Goal: Information Seeking & Learning: Check status

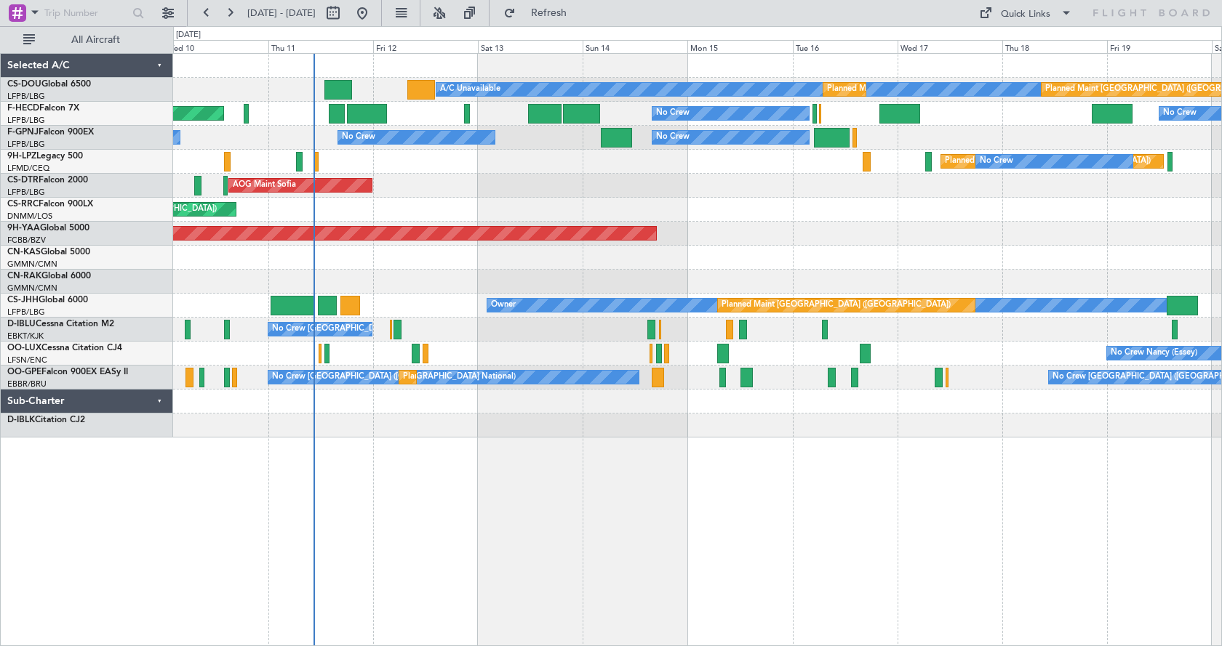
click at [614, 460] on div "A/C Unavailable Planned Maint [GEOGRAPHIC_DATA] ([GEOGRAPHIC_DATA]) Planned Mai…" at bounding box center [697, 349] width 1049 height 593
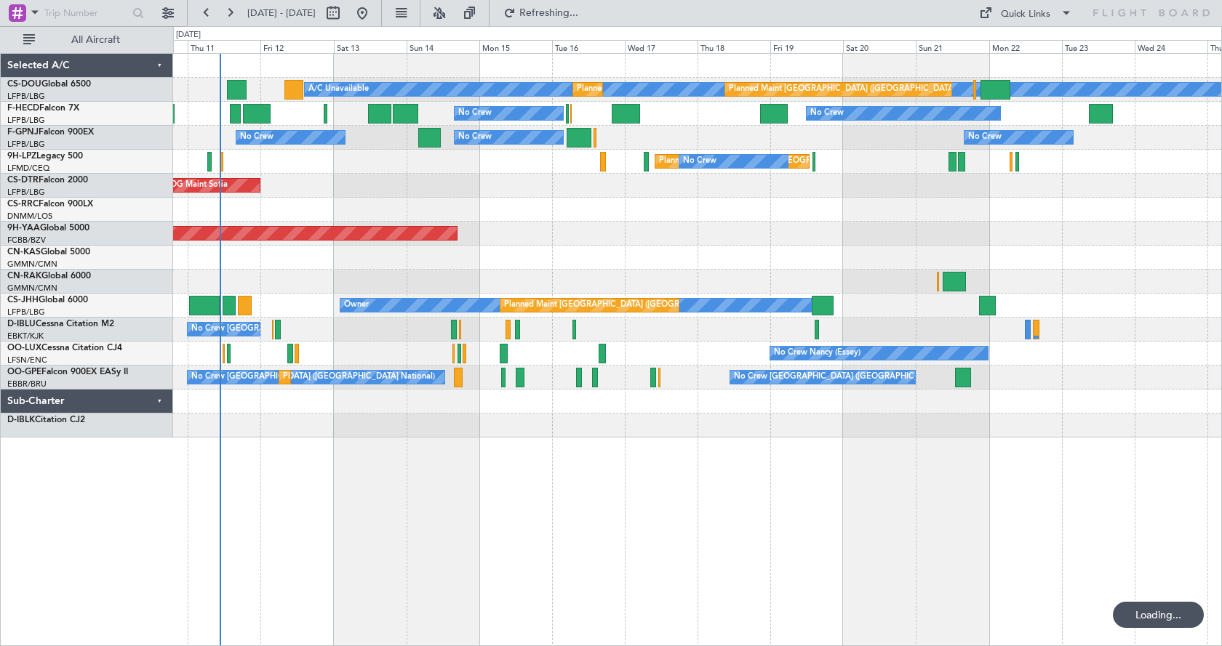
click at [597, 533] on div "A/C Unavailable Planned Maint [GEOGRAPHIC_DATA] ([GEOGRAPHIC_DATA]) Planned Mai…" at bounding box center [697, 349] width 1049 height 593
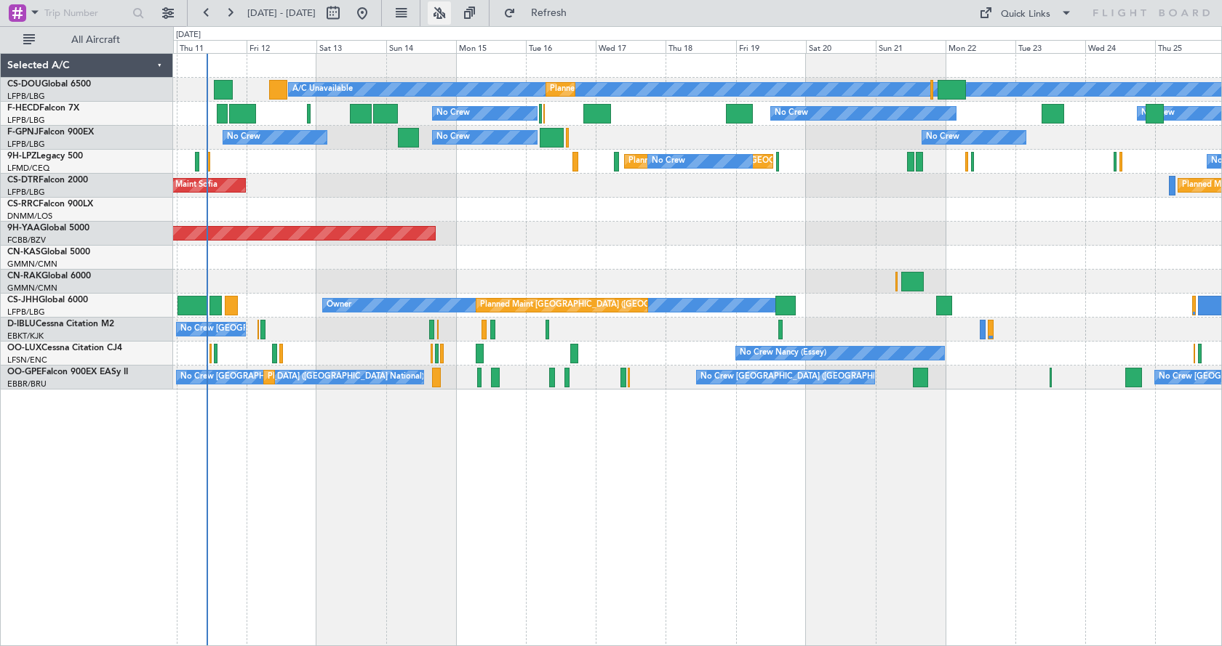
click at [451, 14] on button at bounding box center [439, 12] width 23 height 23
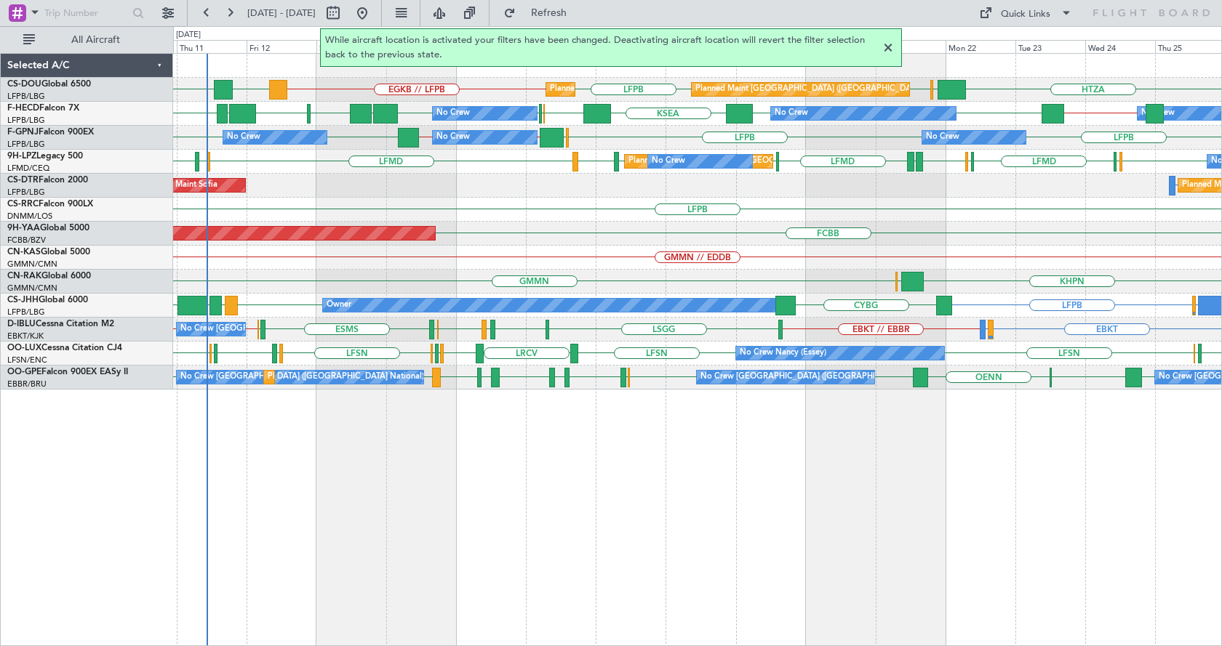
click at [886, 46] on div at bounding box center [887, 47] width 17 height 17
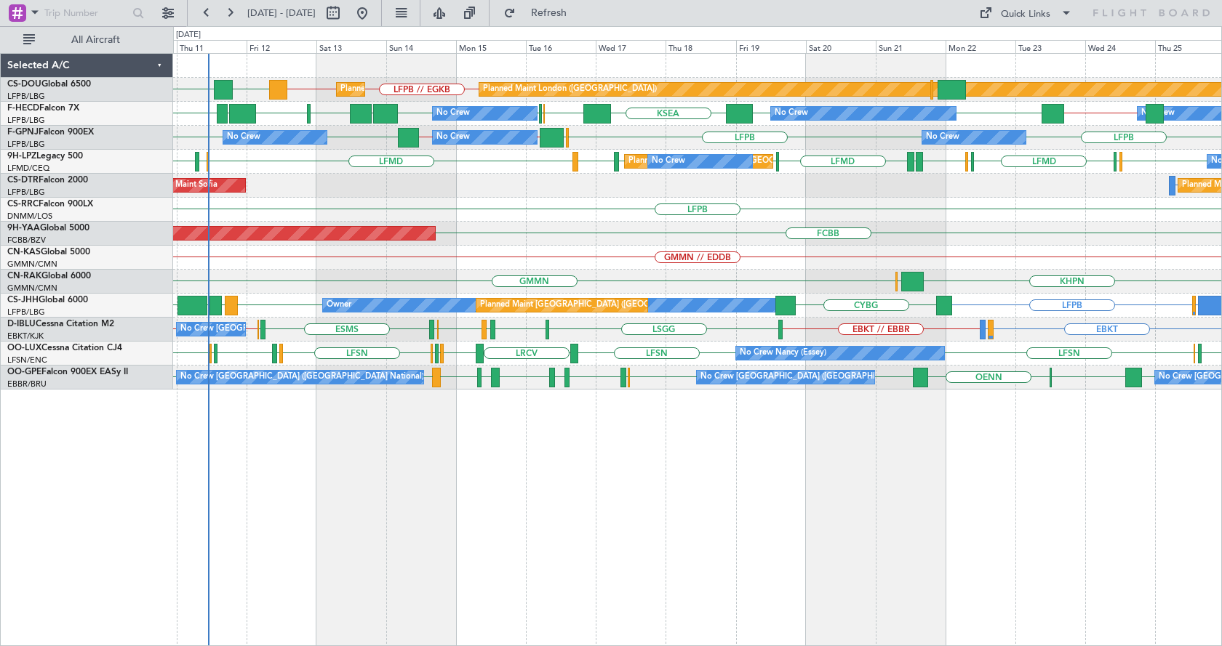
click at [684, 495] on div "EGKB // LFPB DGAA ETSI LFPB // EGKB Planned Maint [GEOGRAPHIC_DATA] ([GEOGRAPHI…" at bounding box center [697, 349] width 1049 height 593
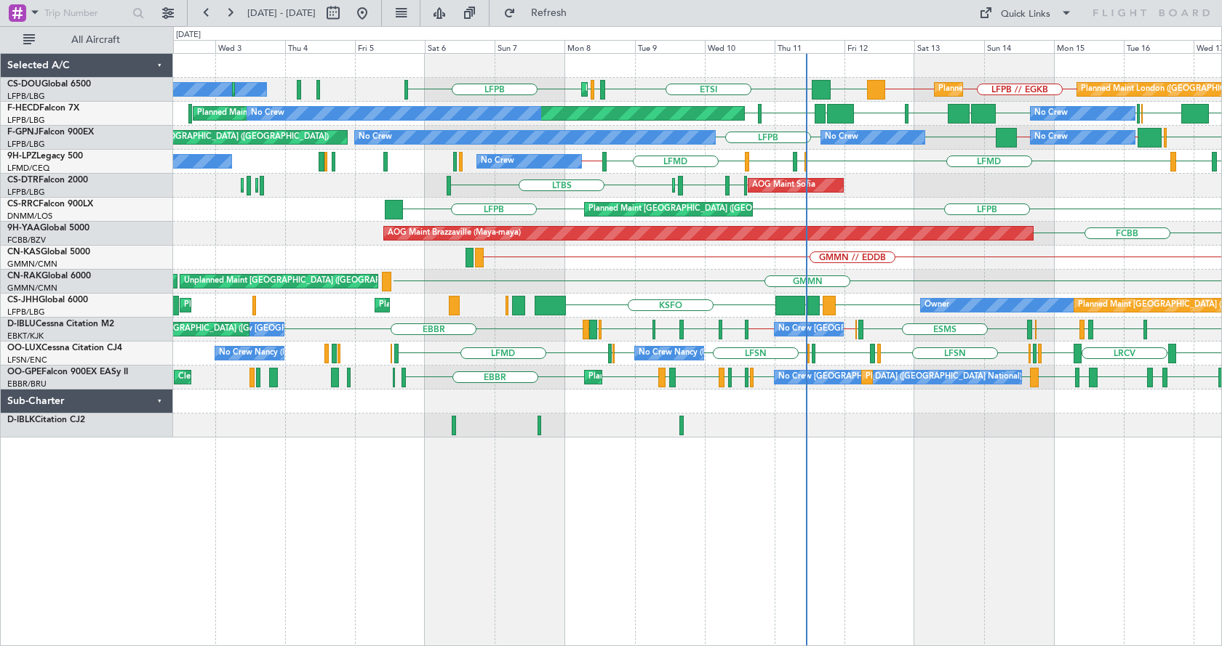
click at [944, 532] on div "EGGW LFPB LFPB LFPB // EGKB EGKB // LFPB DGAA ETSI Planned Maint [GEOGRAPHIC_DA…" at bounding box center [697, 349] width 1049 height 593
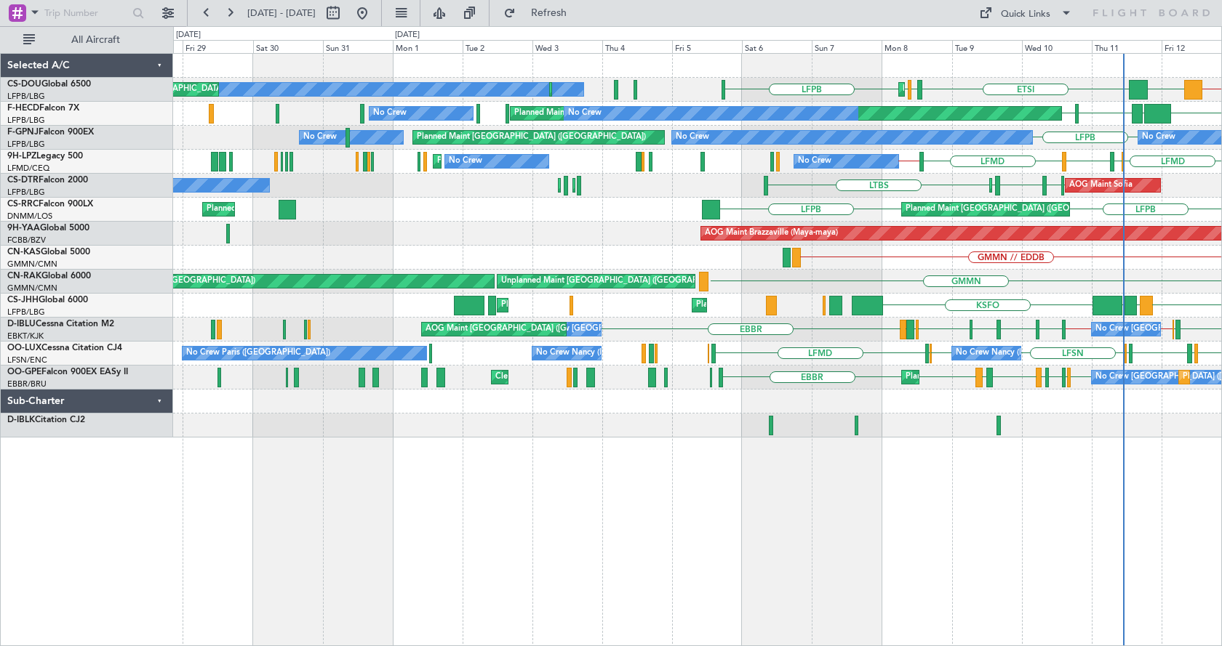
click at [702, 528] on div "EGGW LFPB LFPB EGKB // LFPB DGAA ETSI Planned Maint [GEOGRAPHIC_DATA] ([GEOGRAP…" at bounding box center [697, 349] width 1049 height 593
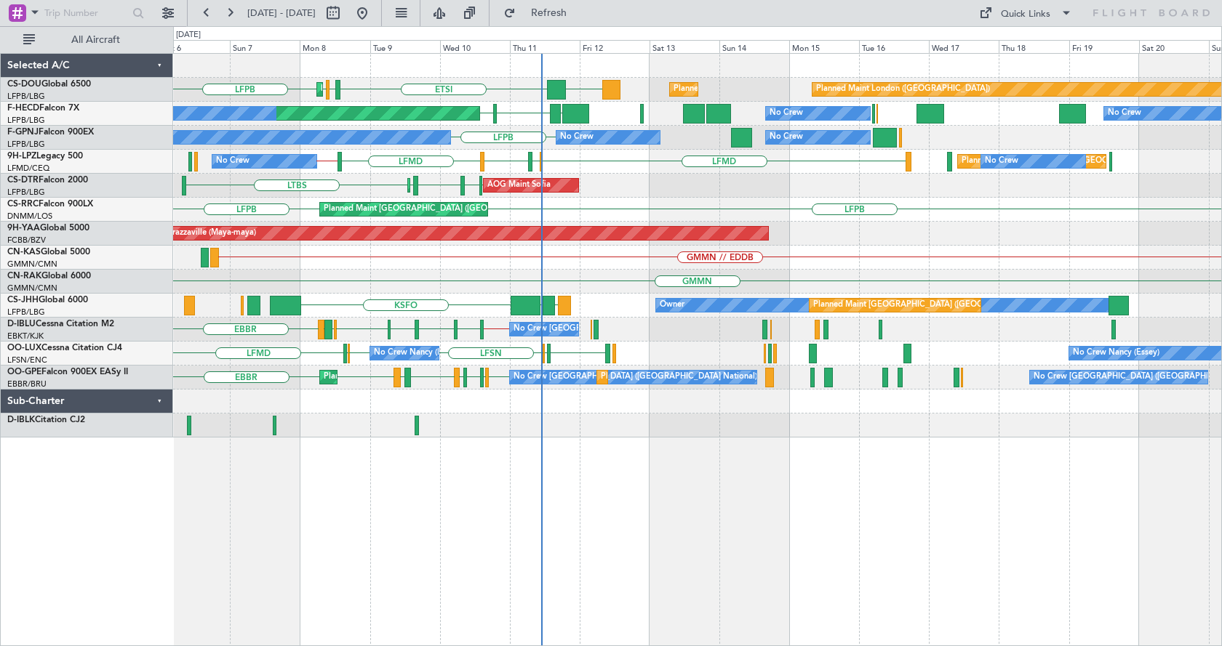
click at [171, 604] on div "EGGW LFPB LFPB DGAA ETSI Planned Maint [GEOGRAPHIC_DATA] ([GEOGRAPHIC_DATA]) Pl…" at bounding box center [611, 336] width 1222 height 620
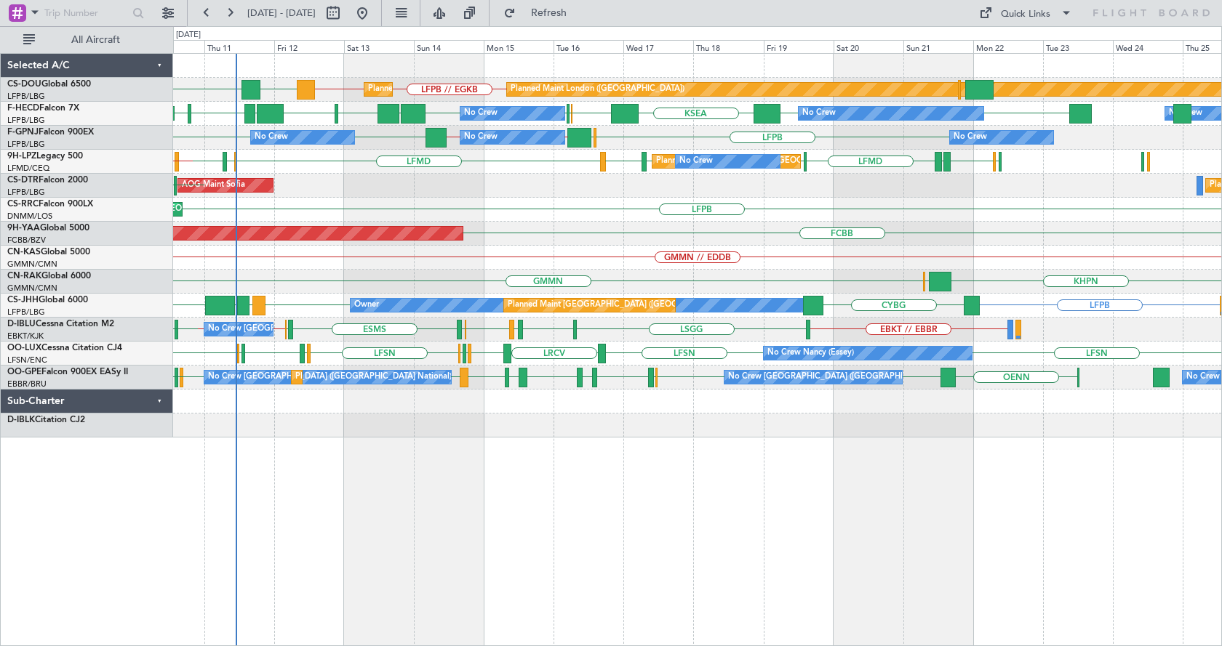
click at [769, 540] on div "Planned Maint [GEOGRAPHIC_DATA] ([GEOGRAPHIC_DATA]) Planned Maint [GEOGRAPHIC_D…" at bounding box center [697, 349] width 1049 height 593
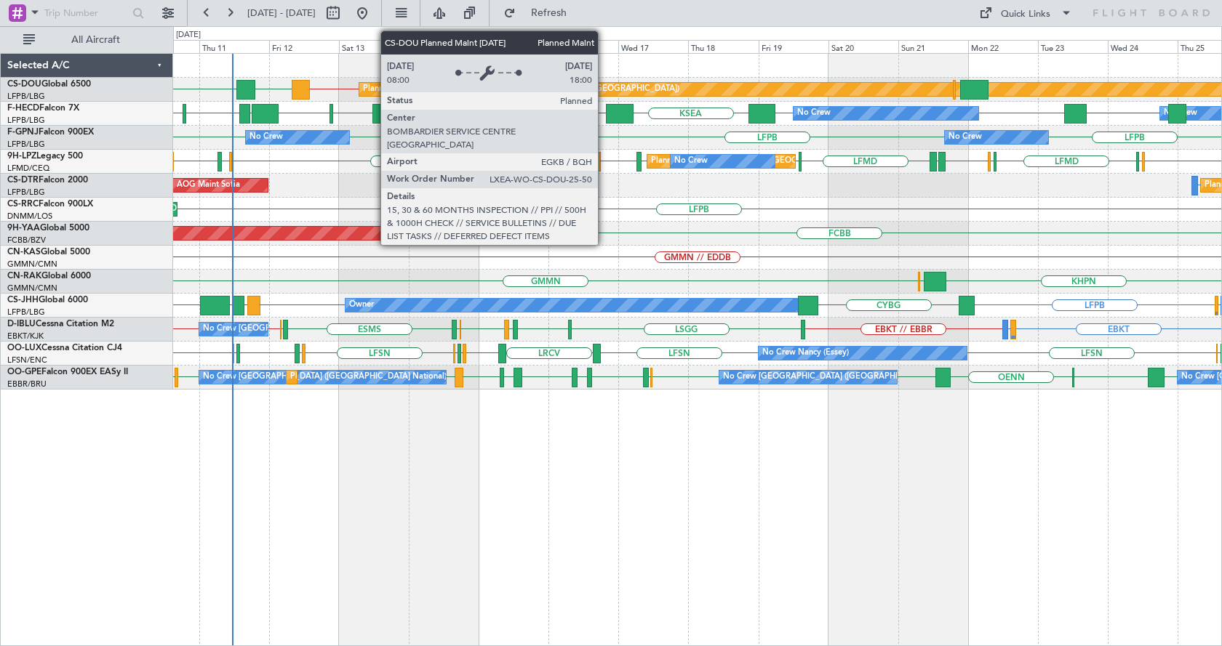
click at [604, 84] on div "Planned Maint London ([GEOGRAPHIC_DATA])" at bounding box center [592, 90] width 174 height 22
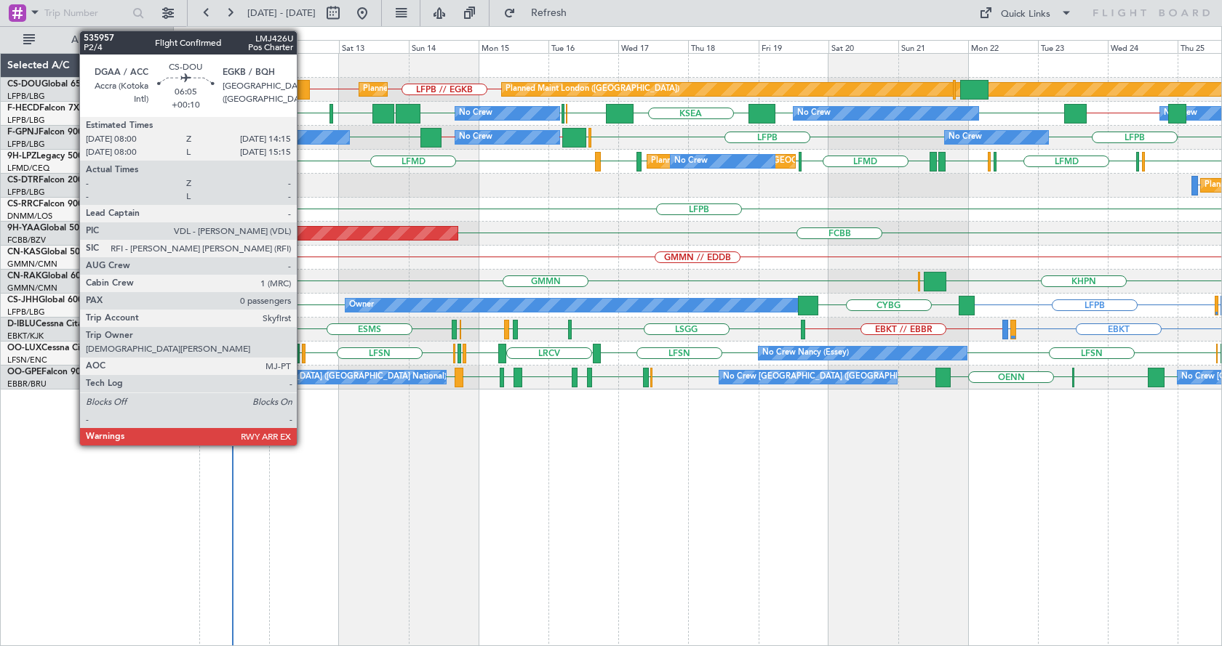
click at [303, 87] on div at bounding box center [301, 90] width 19 height 20
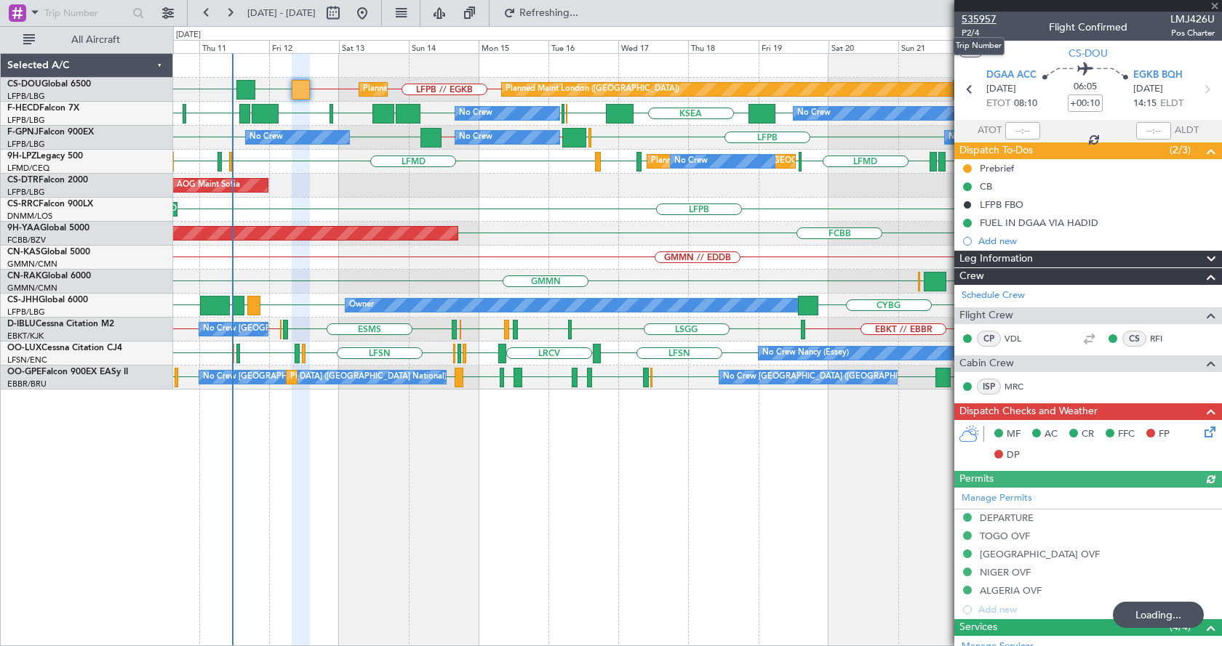
click at [974, 16] on span "535957" at bounding box center [978, 19] width 35 height 15
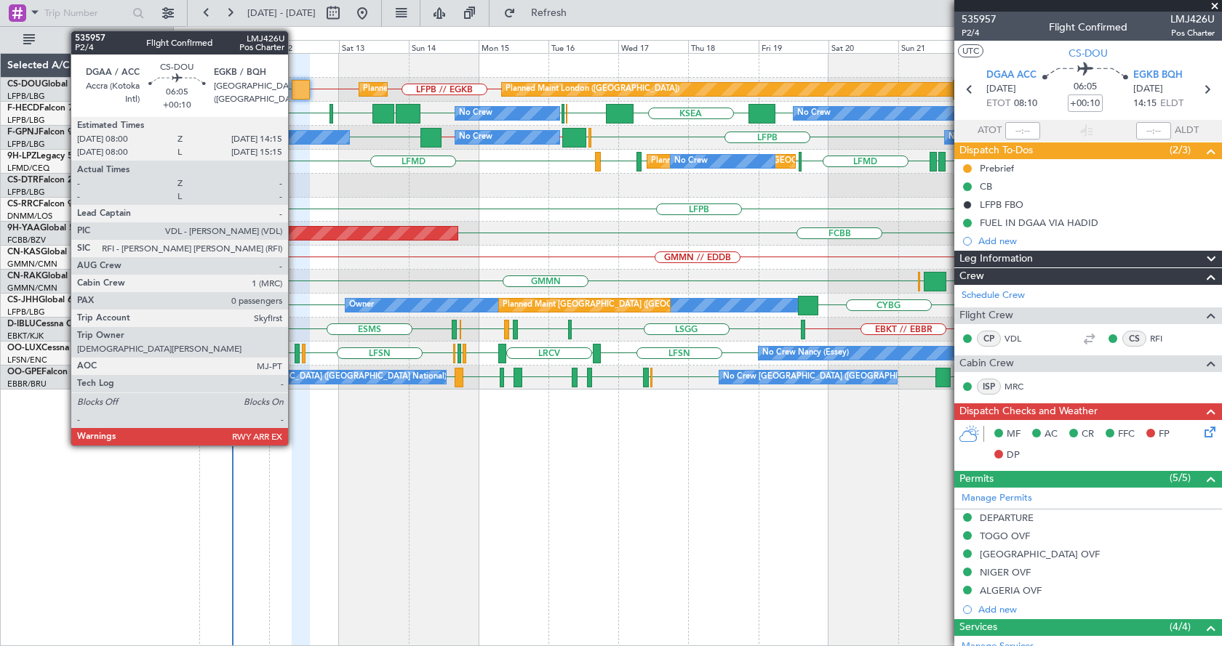
click at [294, 83] on div at bounding box center [301, 90] width 19 height 20
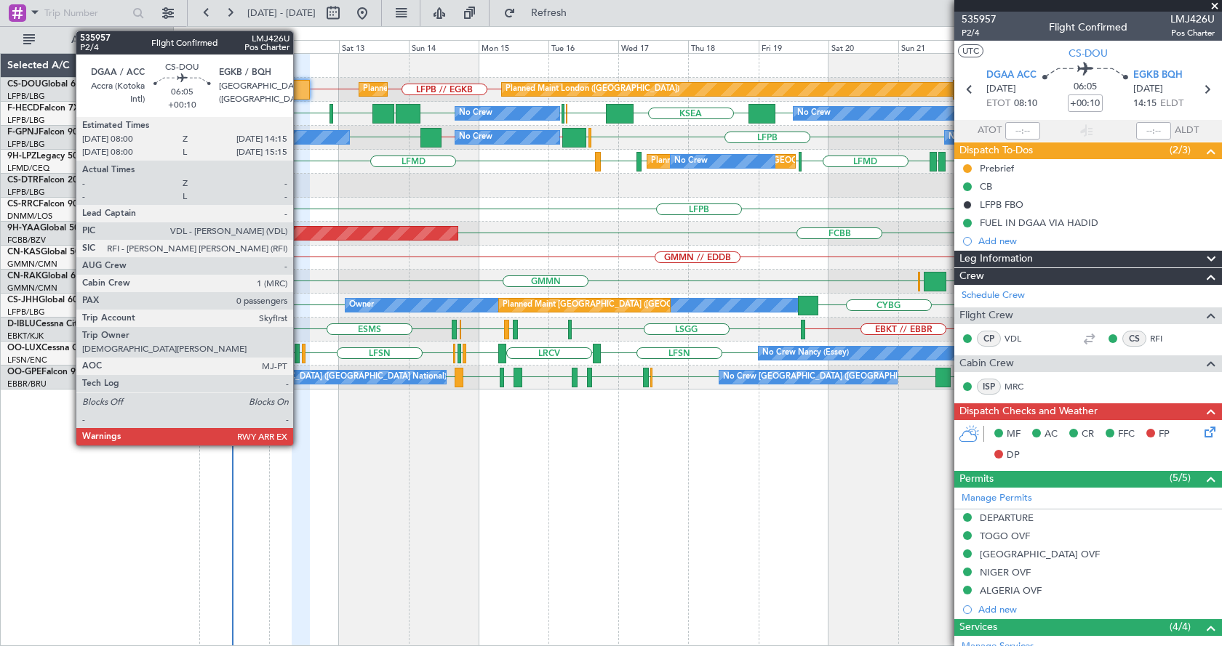
click at [300, 87] on div at bounding box center [301, 90] width 19 height 20
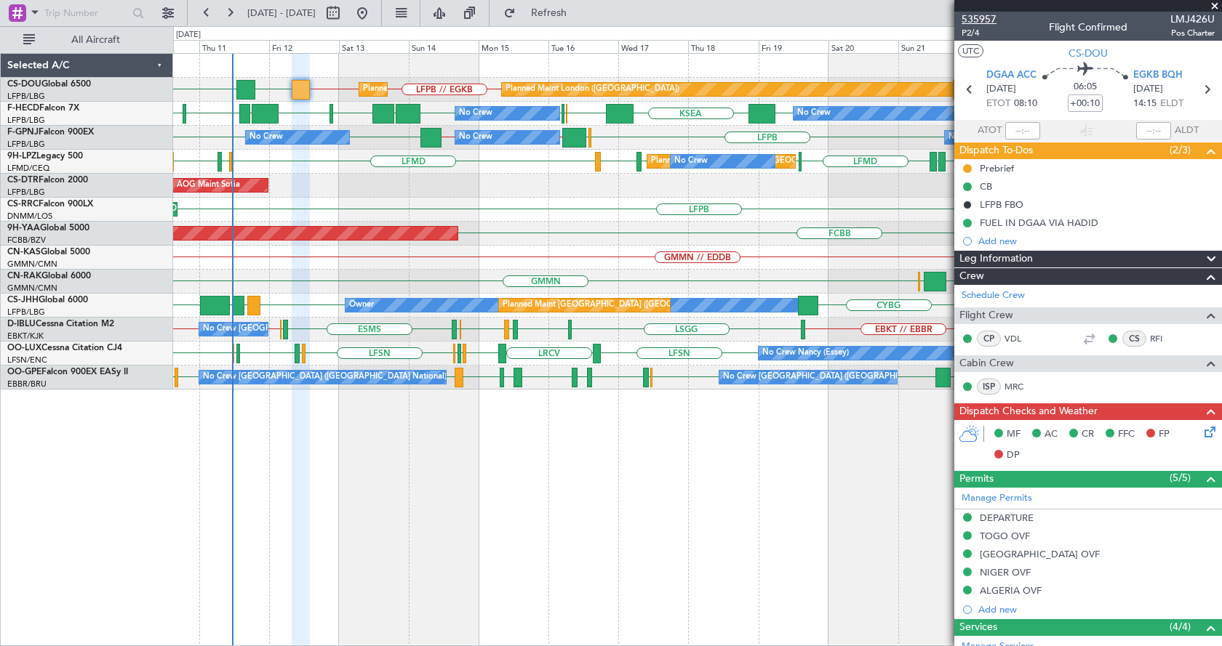
click at [987, 19] on span "535957" at bounding box center [978, 19] width 35 height 15
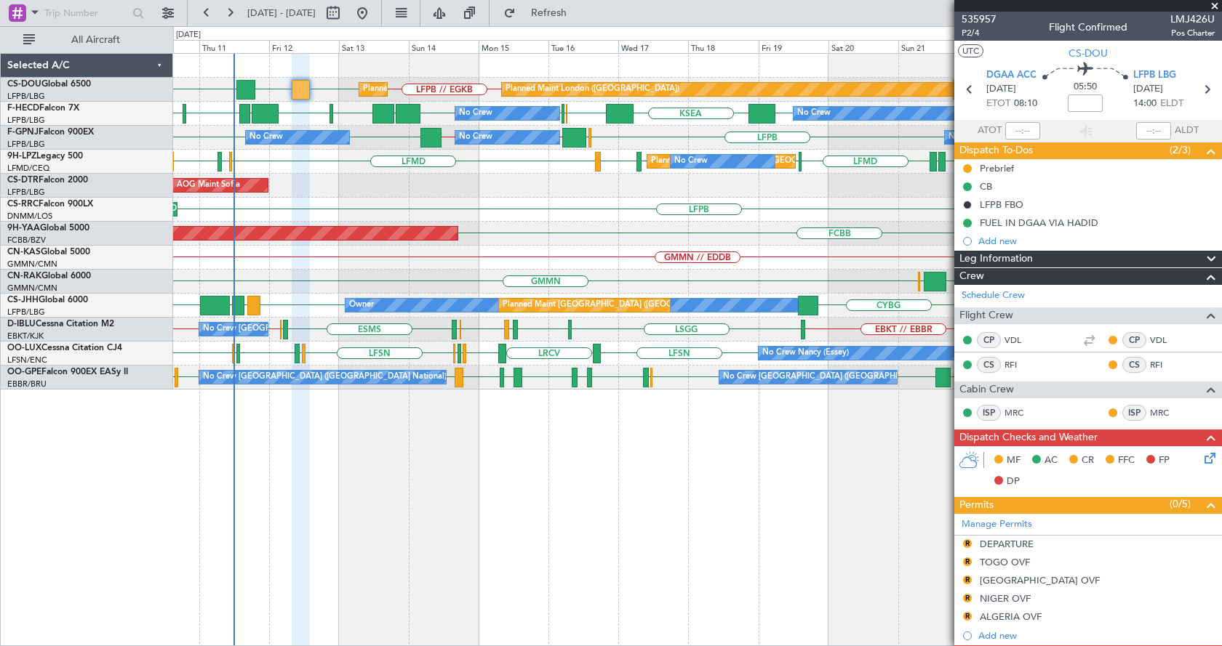
click at [195, 313] on div "LFPB DGAA ETSI LFPB // EGKB Planned Maint [GEOGRAPHIC_DATA] ([GEOGRAPHIC_DATA])…" at bounding box center [697, 222] width 1048 height 336
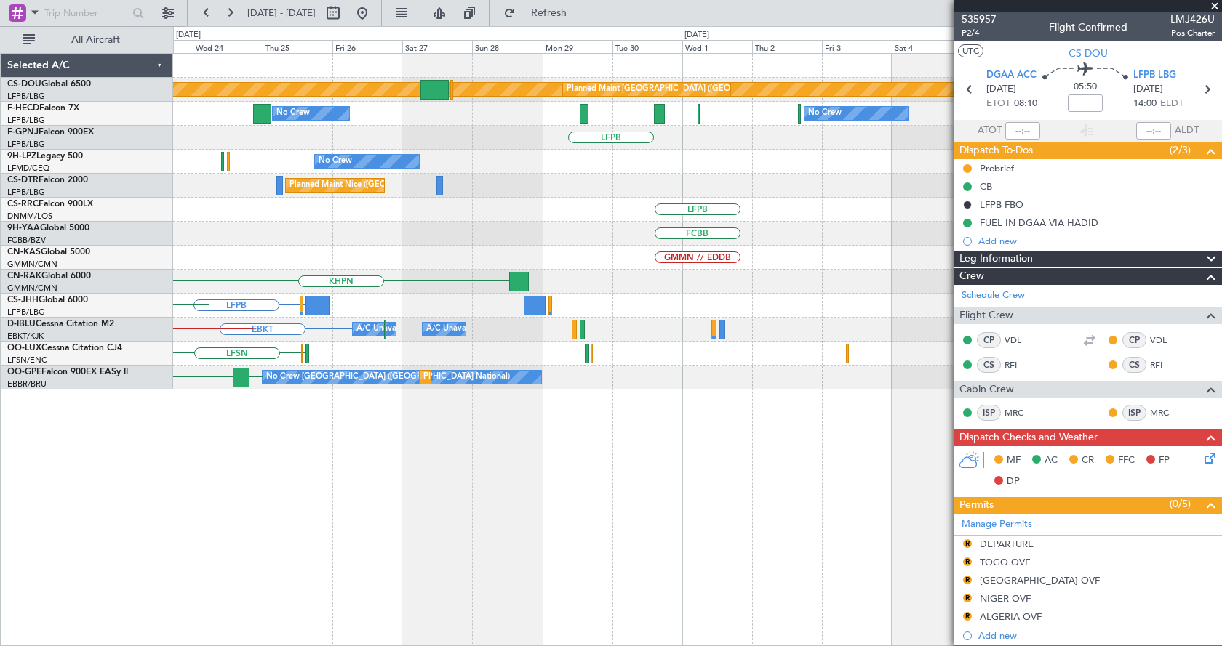
click at [222, 276] on div "Planned Maint London ([GEOGRAPHIC_DATA]) Planned Maint [GEOGRAPHIC_DATA] ([GEOG…" at bounding box center [697, 222] width 1048 height 336
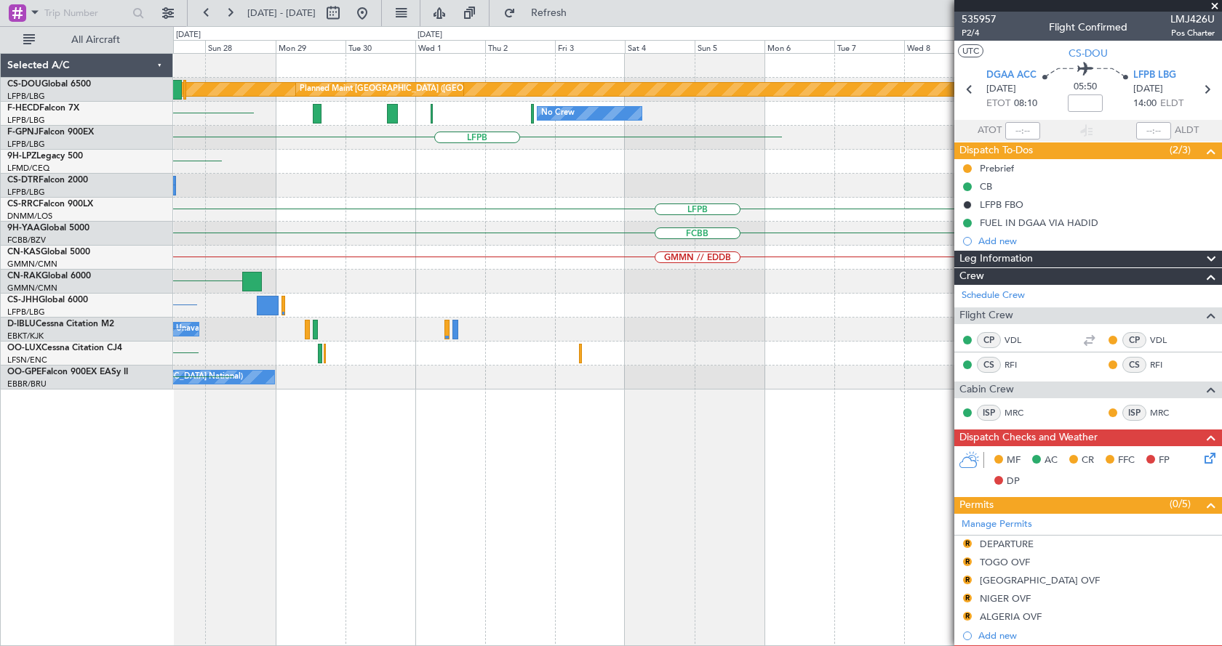
click at [110, 248] on div "Planned Maint London ([GEOGRAPHIC_DATA]) Planned Maint [GEOGRAPHIC_DATA] ([GEOG…" at bounding box center [611, 336] width 1222 height 620
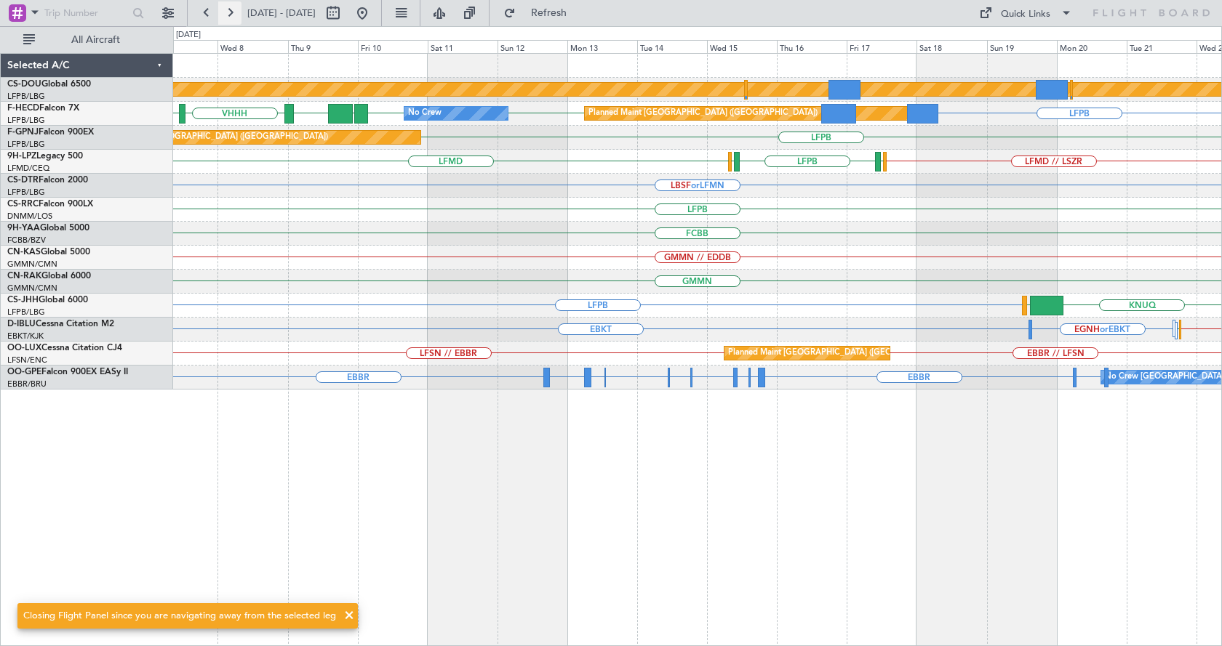
click at [226, 14] on button at bounding box center [229, 12] width 23 height 23
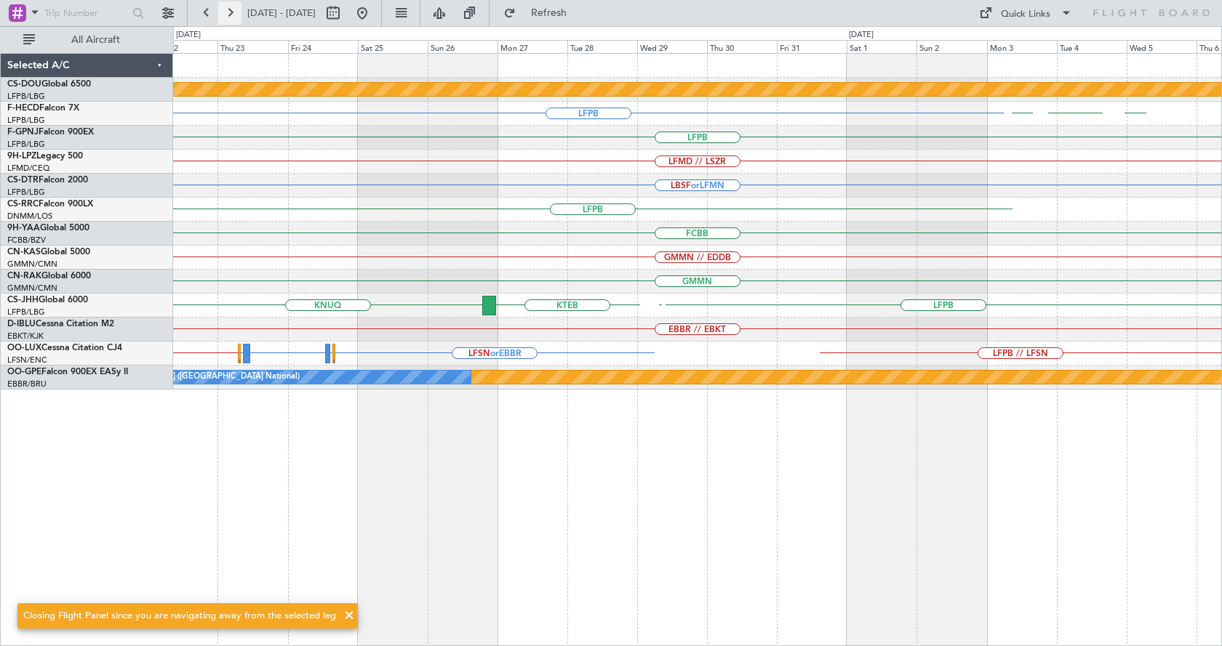
click at [226, 13] on button at bounding box center [229, 12] width 23 height 23
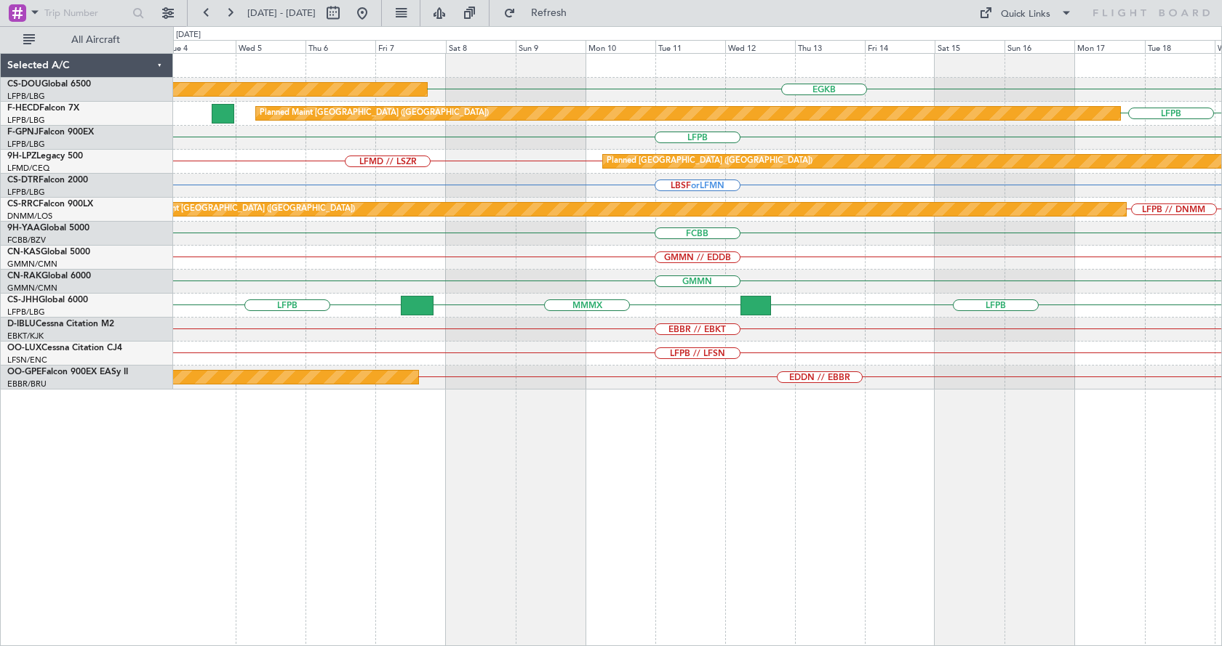
click at [1017, 529] on div "EGKB Planned Maint [GEOGRAPHIC_DATA] ([GEOGRAPHIC_DATA]) LFPB Planned Maint [GE…" at bounding box center [697, 349] width 1049 height 593
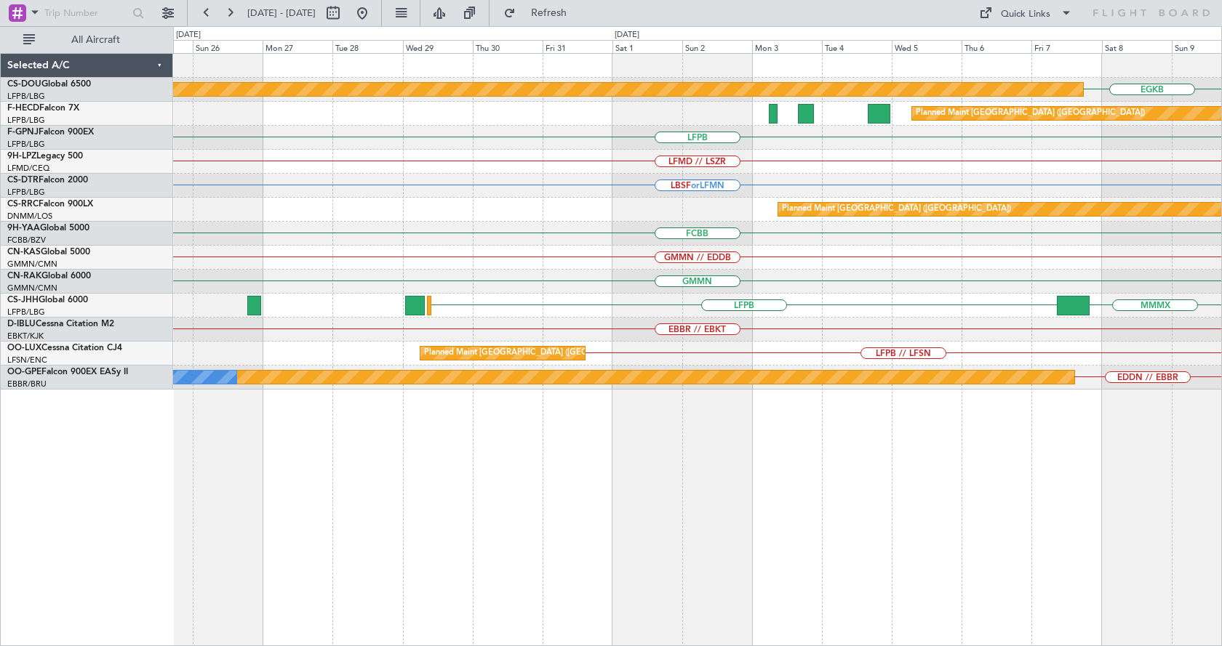
click at [1009, 536] on div "EGKB Planned Maint [GEOGRAPHIC_DATA] ([GEOGRAPHIC_DATA]) Planned Maint [GEOGRAP…" at bounding box center [697, 349] width 1049 height 593
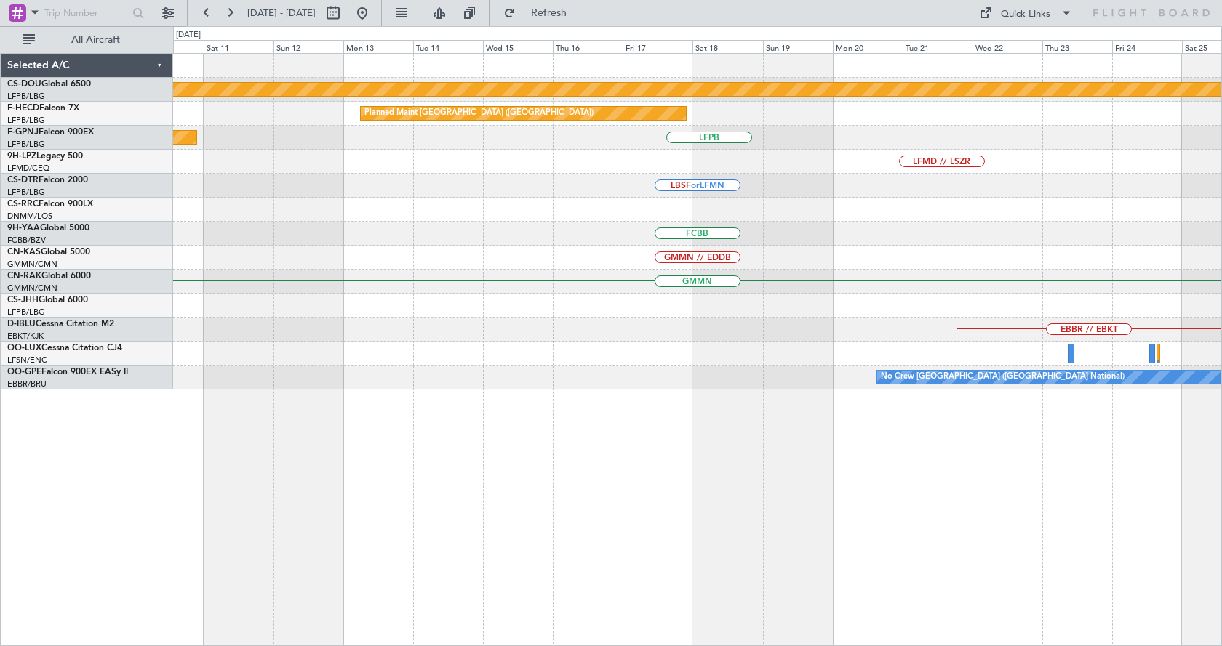
click at [1019, 542] on div "Planned Maint London ([GEOGRAPHIC_DATA]) Planned Maint [GEOGRAPHIC_DATA] ([GEOG…" at bounding box center [697, 349] width 1049 height 593
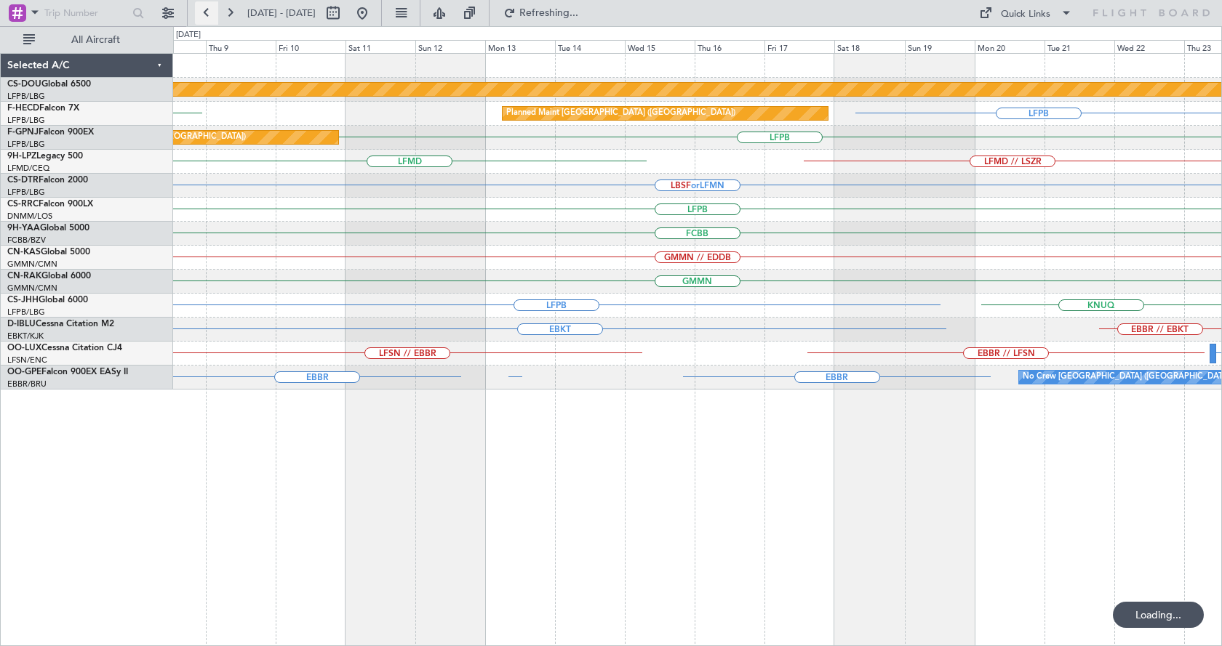
click at [204, 9] on button at bounding box center [206, 12] width 23 height 23
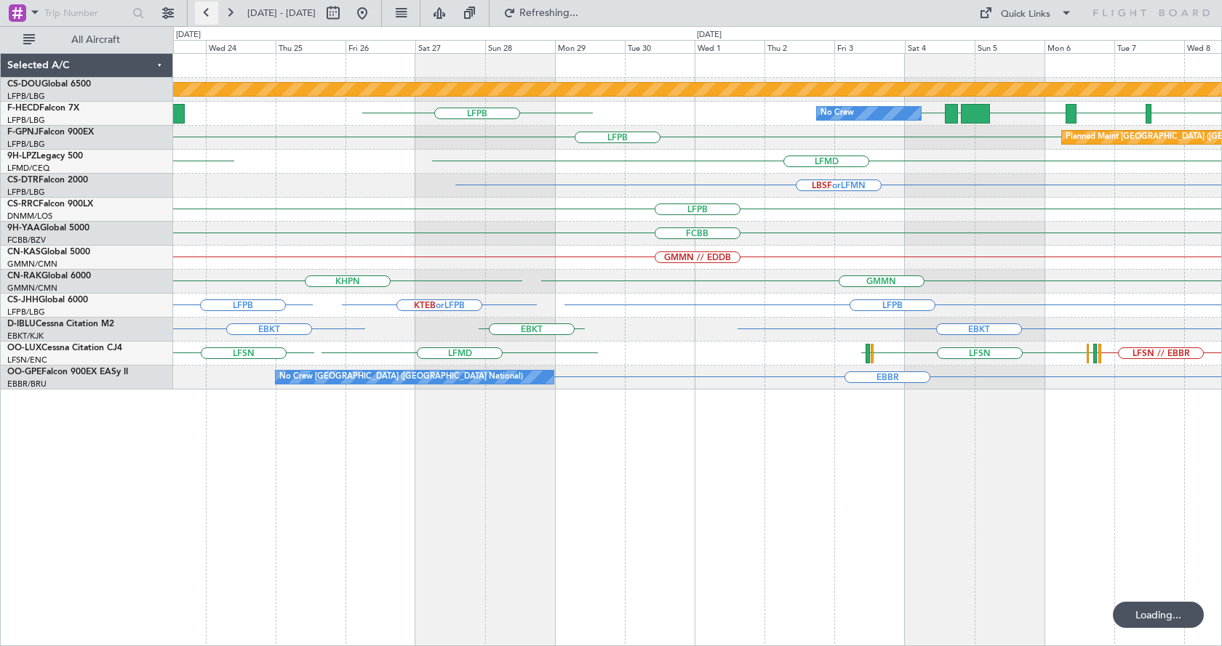
click at [212, 9] on button at bounding box center [206, 12] width 23 height 23
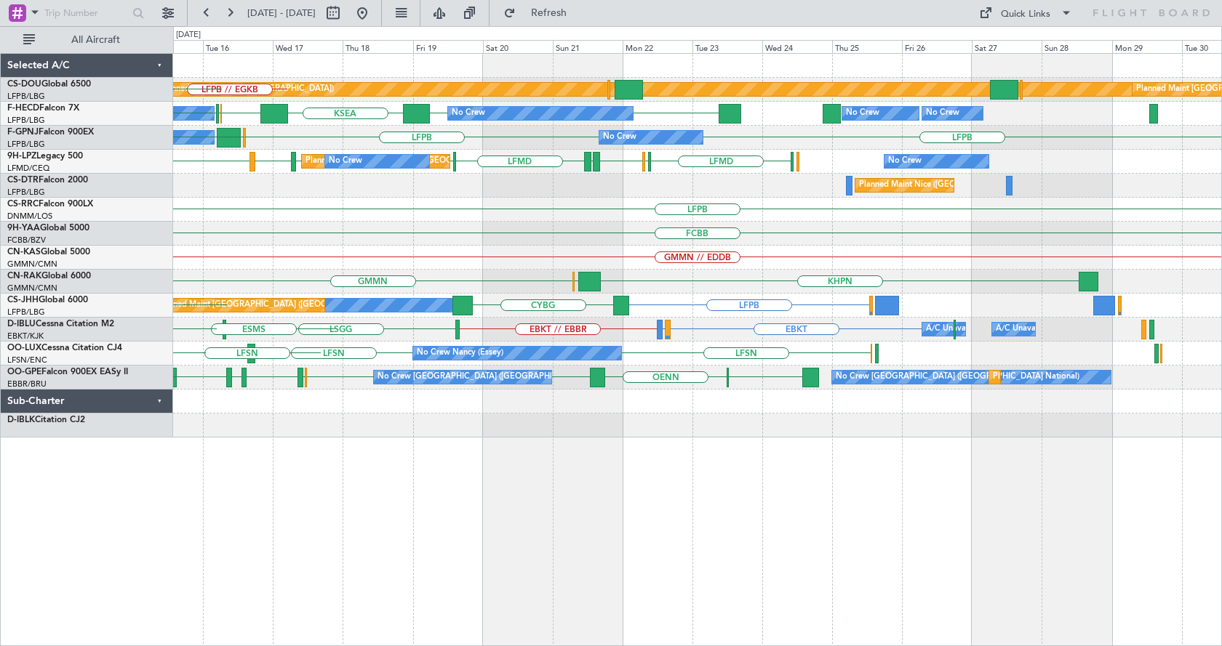
click at [0, 268] on div "Planned Maint London ([GEOGRAPHIC_DATA]) Planned Maint [GEOGRAPHIC_DATA] ([GEOG…" at bounding box center [611, 336] width 1222 height 620
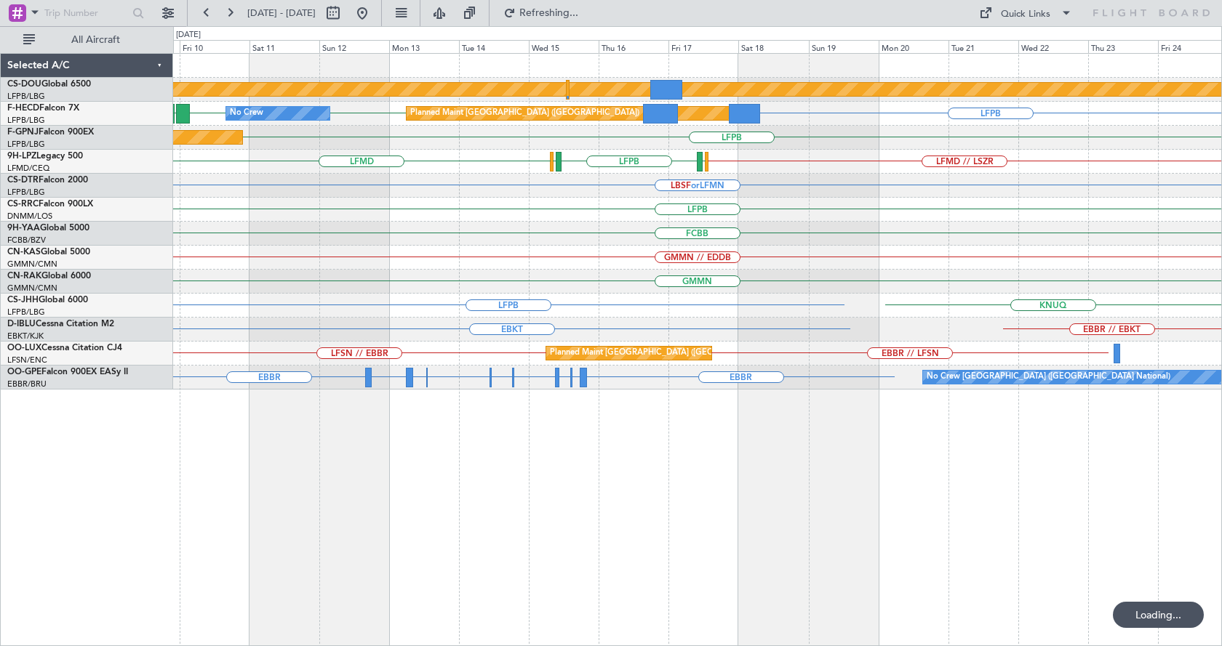
click at [438, 280] on div "Planned Maint London ([GEOGRAPHIC_DATA]) LFPB LFPB LFPB LFPB UGTB Planned Maint…" at bounding box center [697, 222] width 1048 height 336
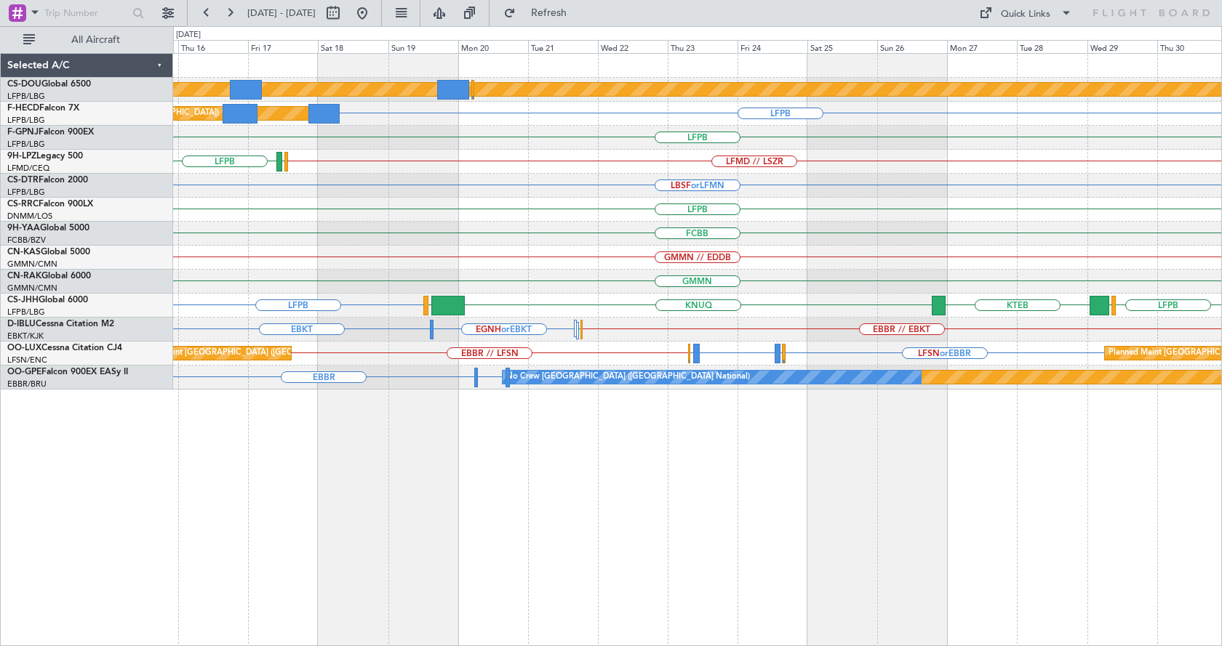
click at [527, 552] on div "Planned Maint London ([GEOGRAPHIC_DATA]) LFPB Planned Maint [GEOGRAPHIC_DATA] (…" at bounding box center [697, 349] width 1049 height 593
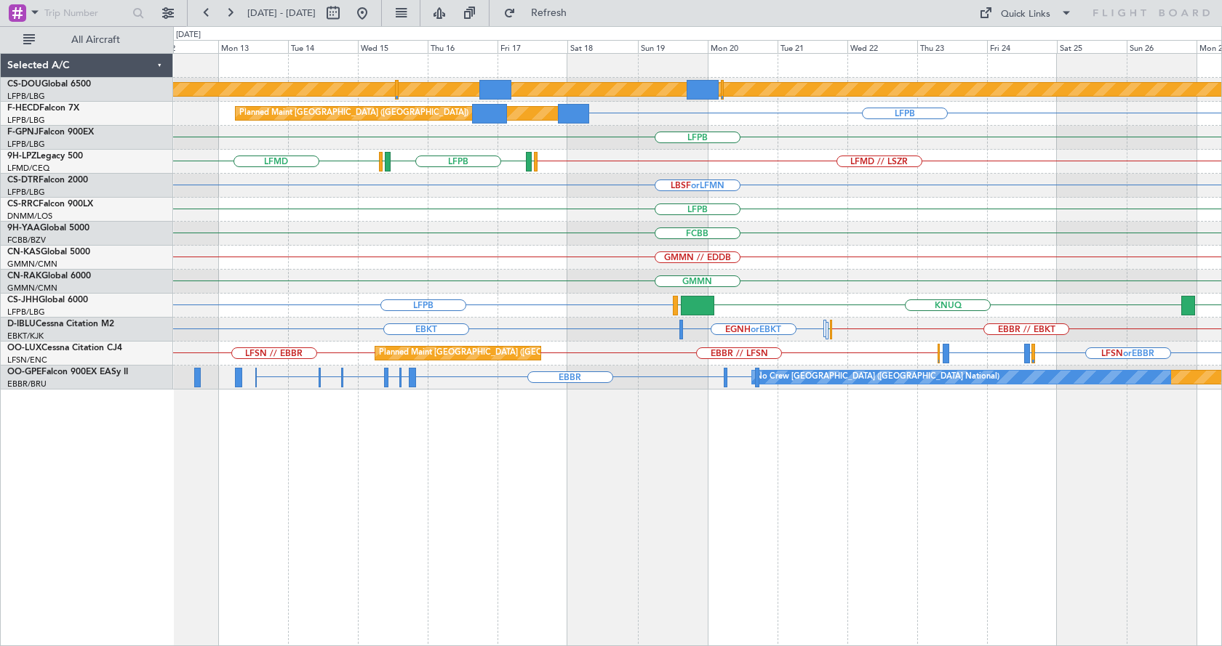
click at [512, 588] on div "Planned Maint London ([GEOGRAPHIC_DATA]) Planned Maint [GEOGRAPHIC_DATA] ([GEOG…" at bounding box center [697, 349] width 1049 height 593
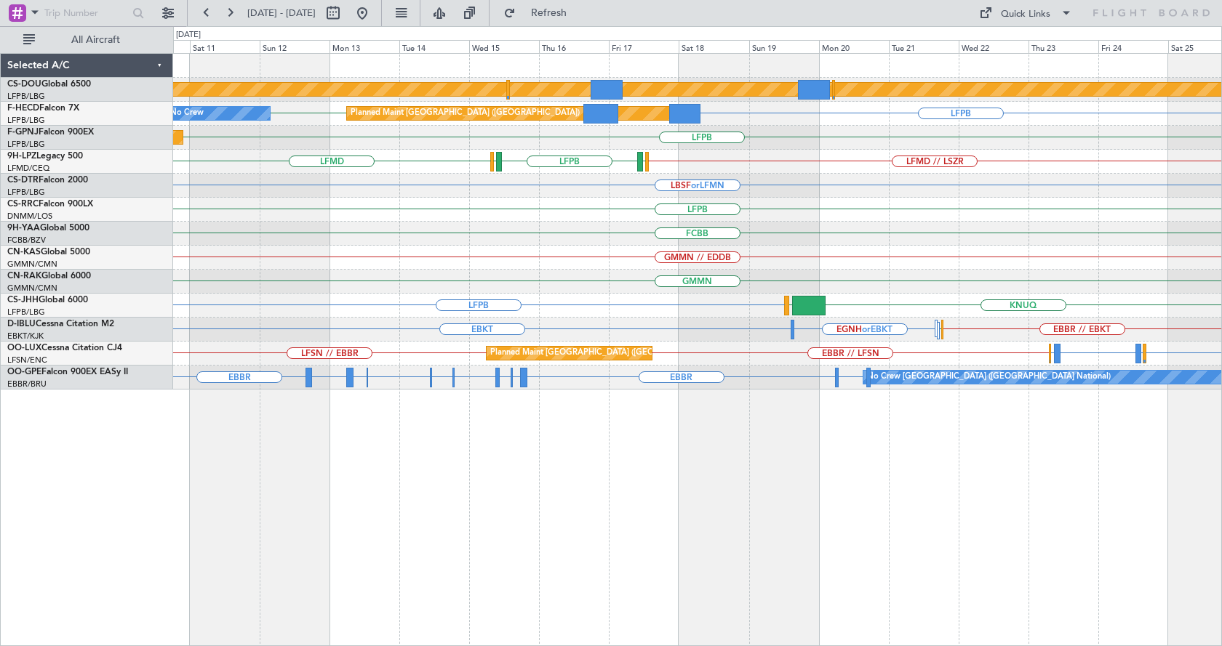
click at [580, 541] on div "Planned Maint London ([GEOGRAPHIC_DATA]) Planned Maint [GEOGRAPHIC_DATA] ([GEOG…" at bounding box center [697, 349] width 1049 height 593
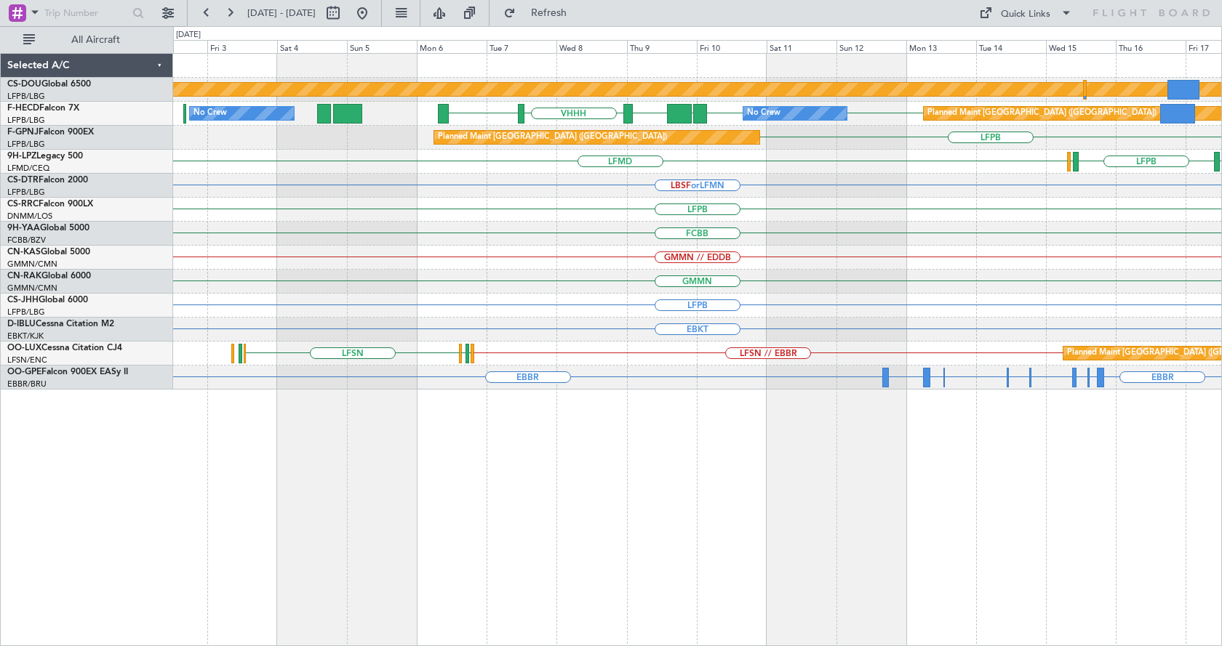
click at [638, 538] on div "Planned Maint London ([GEOGRAPHIC_DATA]) Planned Maint [GEOGRAPHIC_DATA] ([GEOG…" at bounding box center [697, 349] width 1049 height 593
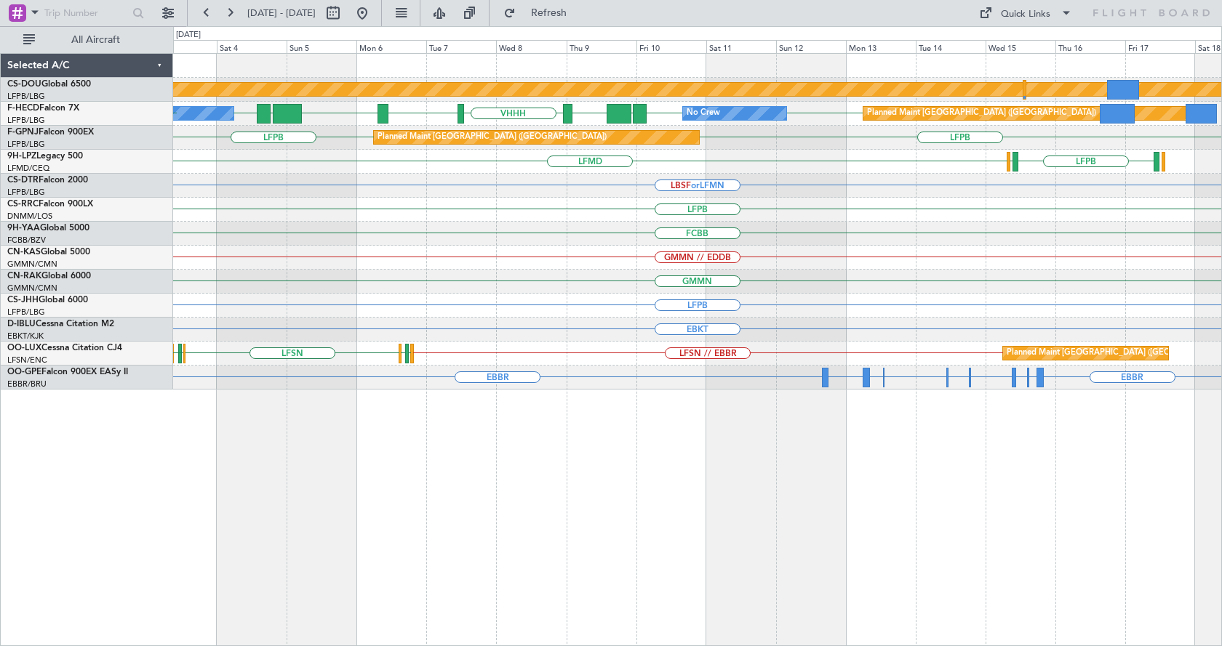
click at [646, 586] on div "Planned Maint London ([GEOGRAPHIC_DATA]) Planned Maint [GEOGRAPHIC_DATA] ([GEOG…" at bounding box center [697, 349] width 1049 height 593
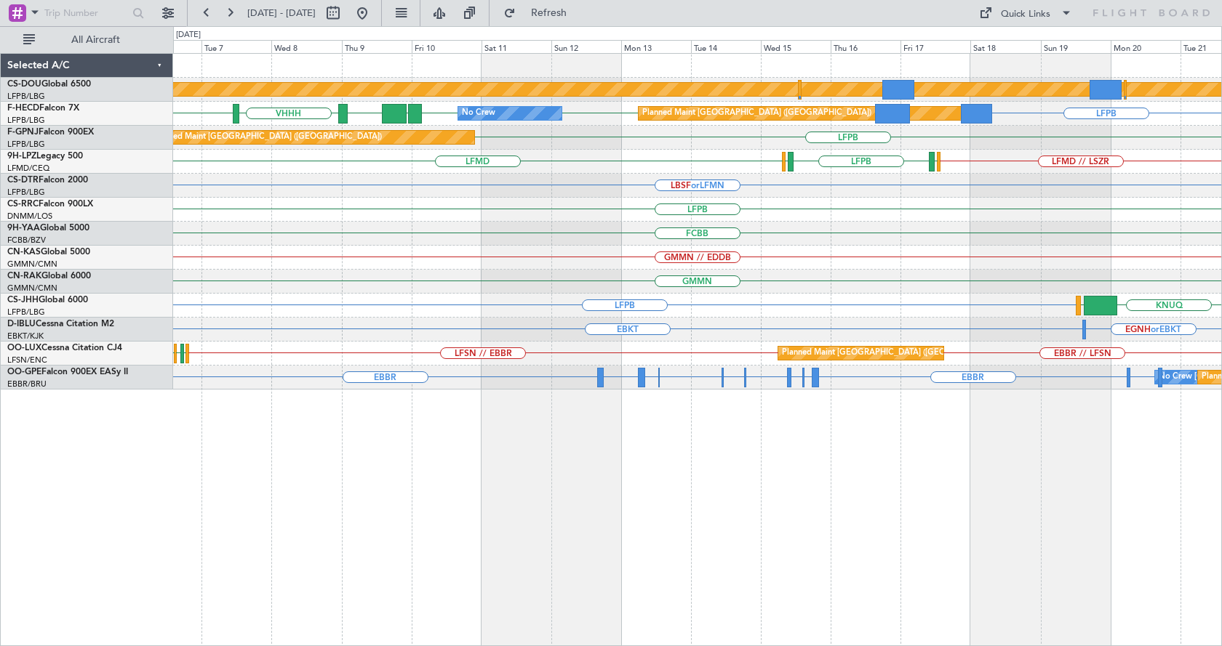
click at [663, 431] on div "Planned Maint London ([GEOGRAPHIC_DATA]) Planned Maint [GEOGRAPHIC_DATA] ([GEOG…" at bounding box center [697, 349] width 1049 height 593
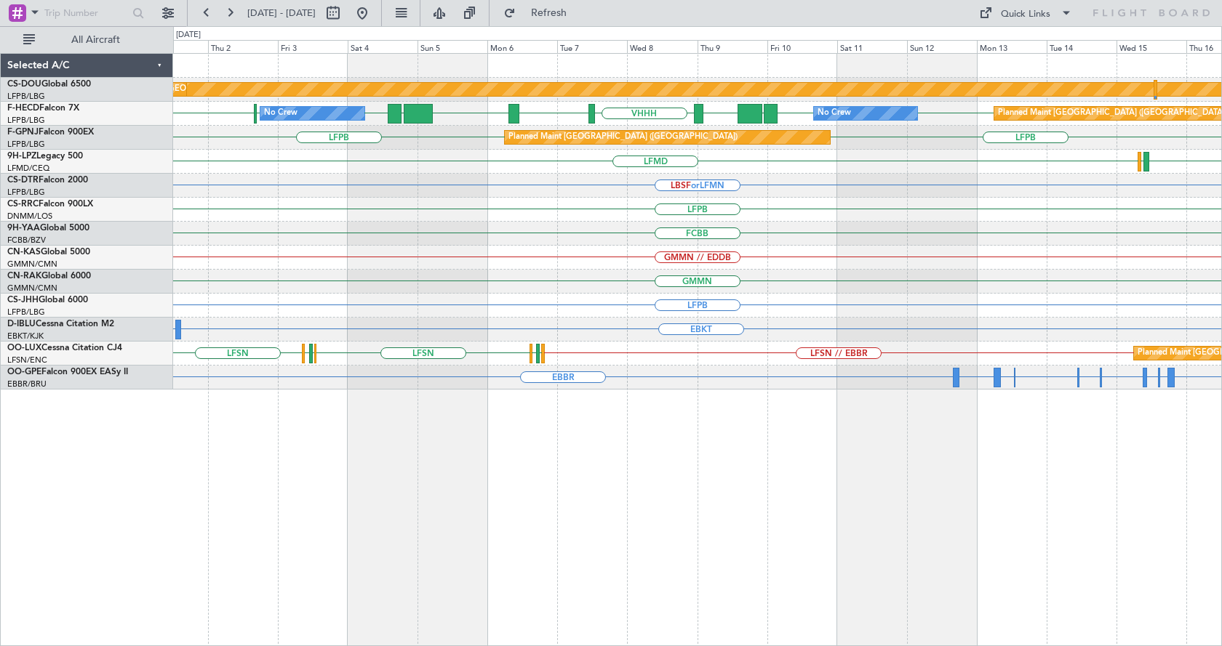
click at [821, 472] on div "Planned Maint London ([GEOGRAPHIC_DATA]) Planned Maint [GEOGRAPHIC_DATA] ([GEOG…" at bounding box center [697, 349] width 1049 height 593
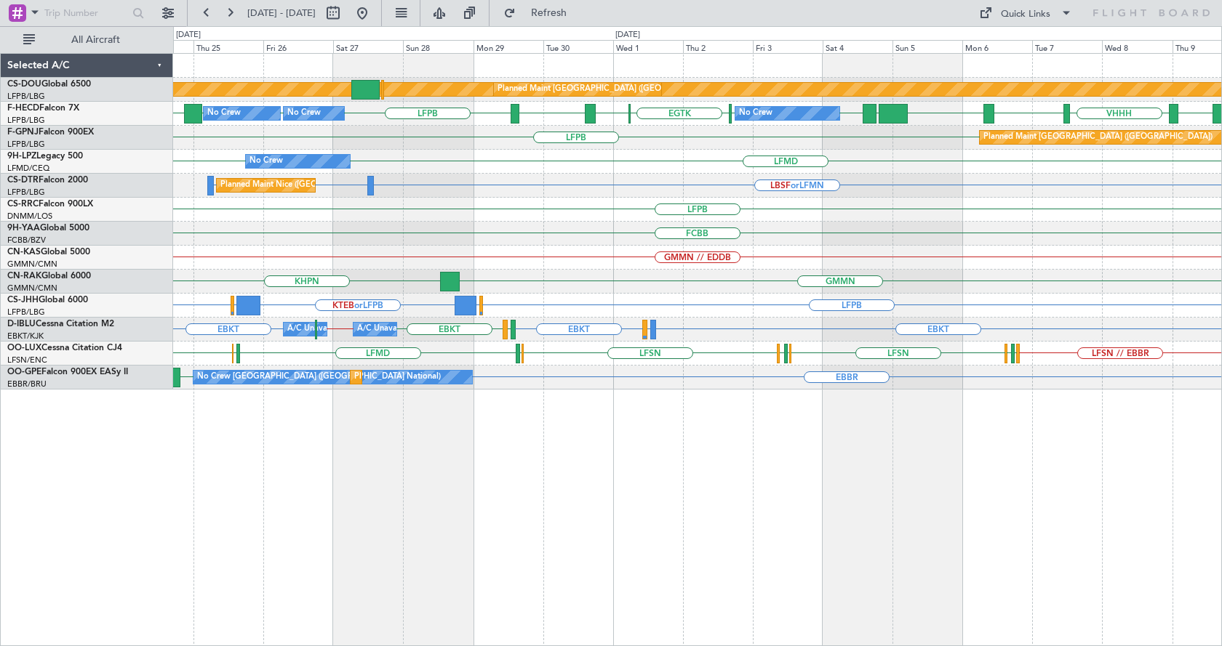
click at [774, 520] on div "Planned Maint London ([GEOGRAPHIC_DATA]) Planned Maint [GEOGRAPHIC_DATA] ([GEOG…" at bounding box center [697, 349] width 1049 height 593
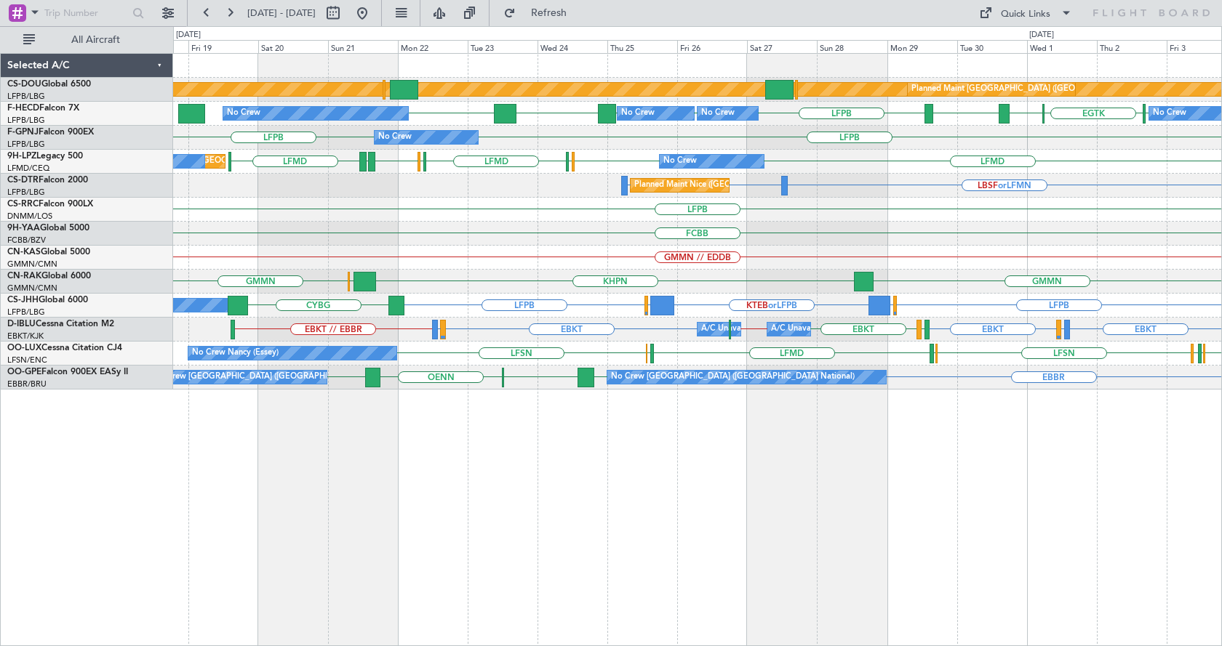
click at [555, 593] on div "Planned Maint London ([GEOGRAPHIC_DATA]) Planned Maint [GEOGRAPHIC_DATA] ([GEOG…" at bounding box center [697, 349] width 1049 height 593
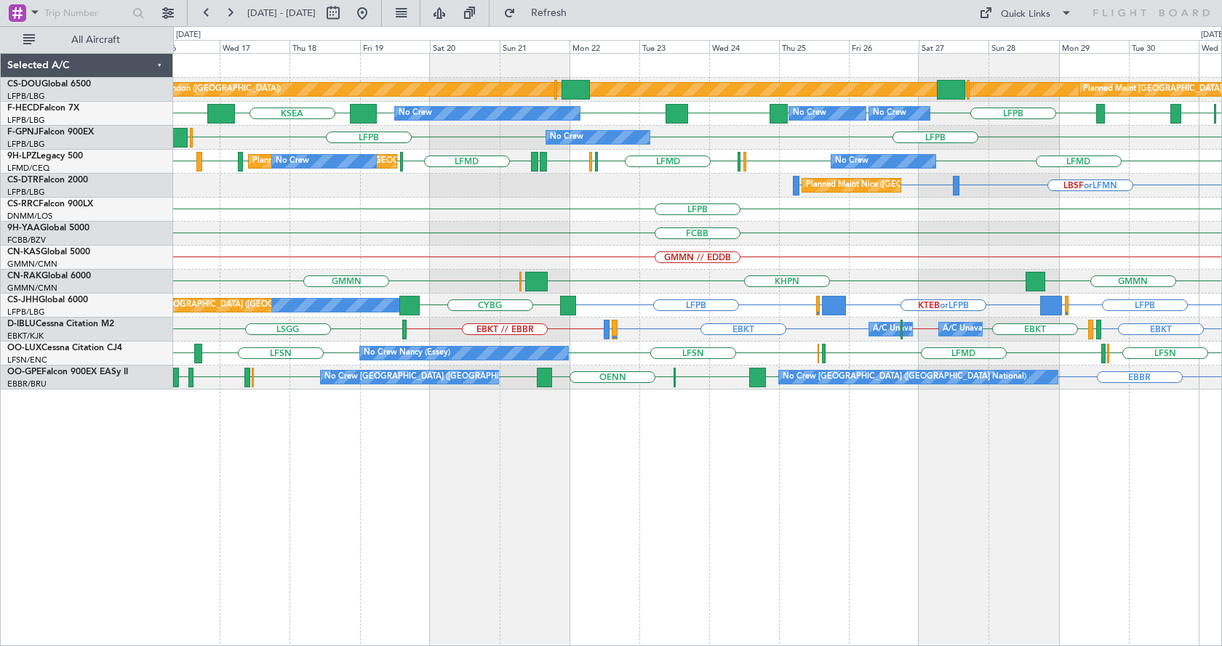
click at [896, 556] on div "Planned Maint London ([GEOGRAPHIC_DATA]) Planned Maint [GEOGRAPHIC_DATA] ([GEOG…" at bounding box center [697, 349] width 1049 height 593
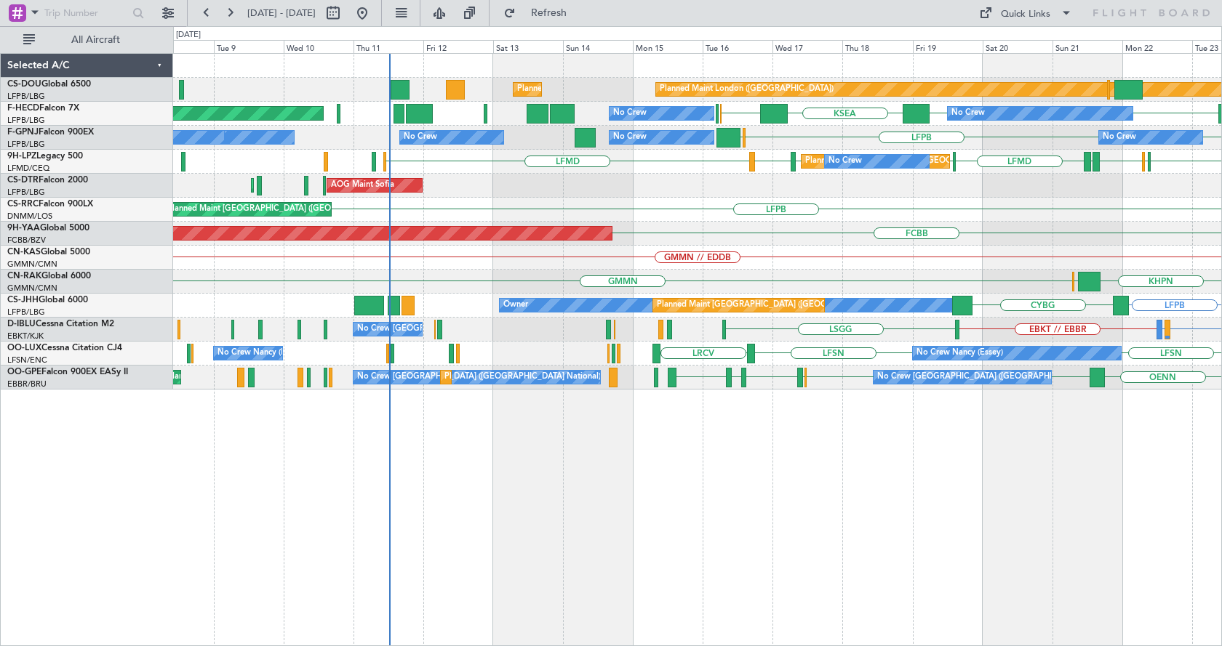
click at [801, 561] on div "Planned Maint London ([GEOGRAPHIC_DATA]) Planned Maint [GEOGRAPHIC_DATA] ([GEOG…" at bounding box center [697, 349] width 1049 height 593
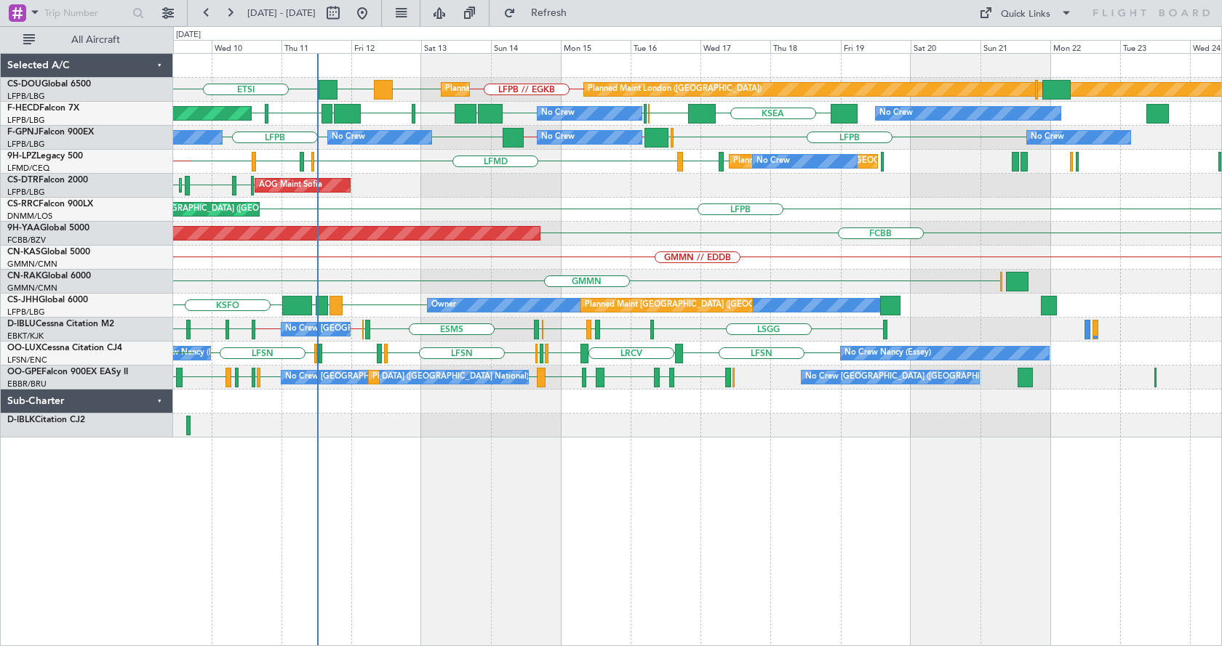
click at [454, 436] on div "LFPB // EGKB LFPB DGAA ETSI Planned Maint [GEOGRAPHIC_DATA] ([GEOGRAPHIC_DATA])…" at bounding box center [697, 349] width 1049 height 593
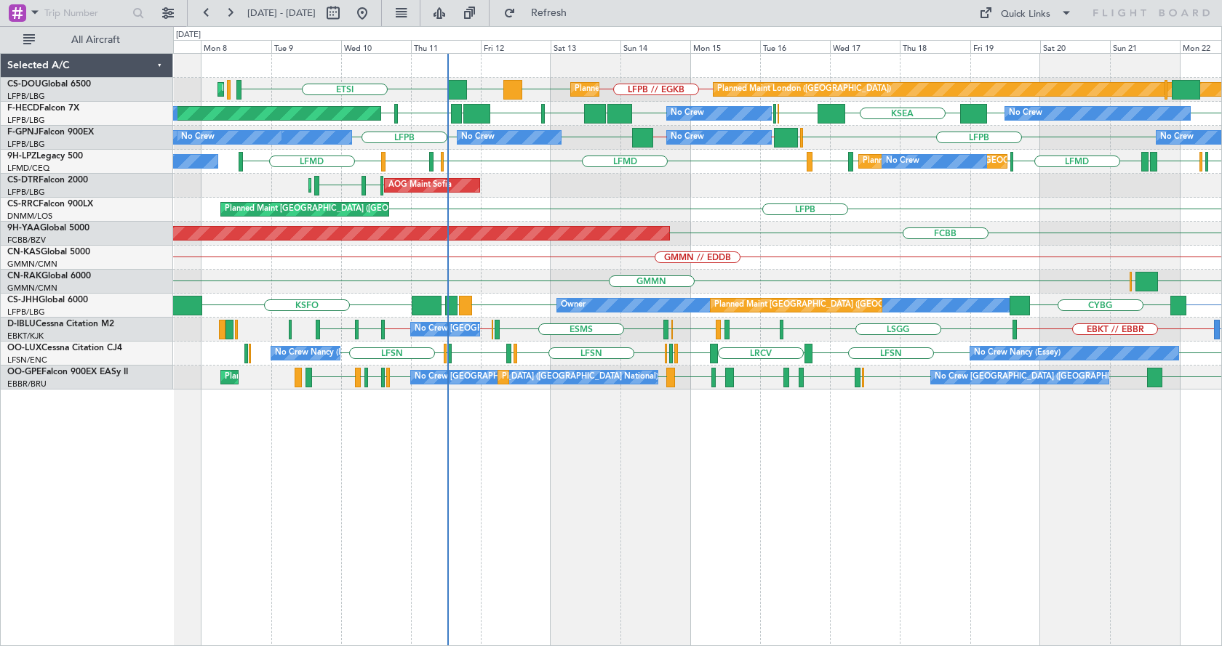
click at [525, 433] on div "Planned Maint London ([GEOGRAPHIC_DATA]) Planned Maint [GEOGRAPHIC_DATA] ([GEOG…" at bounding box center [697, 349] width 1049 height 593
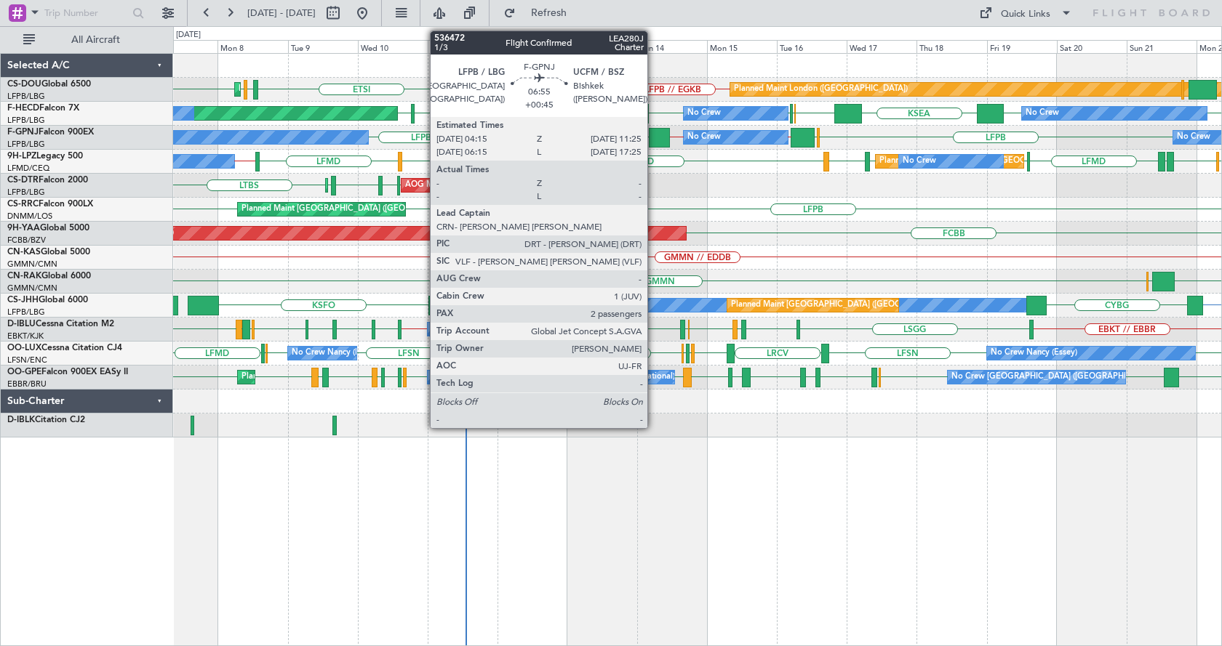
click at [655, 138] on div at bounding box center [659, 138] width 21 height 20
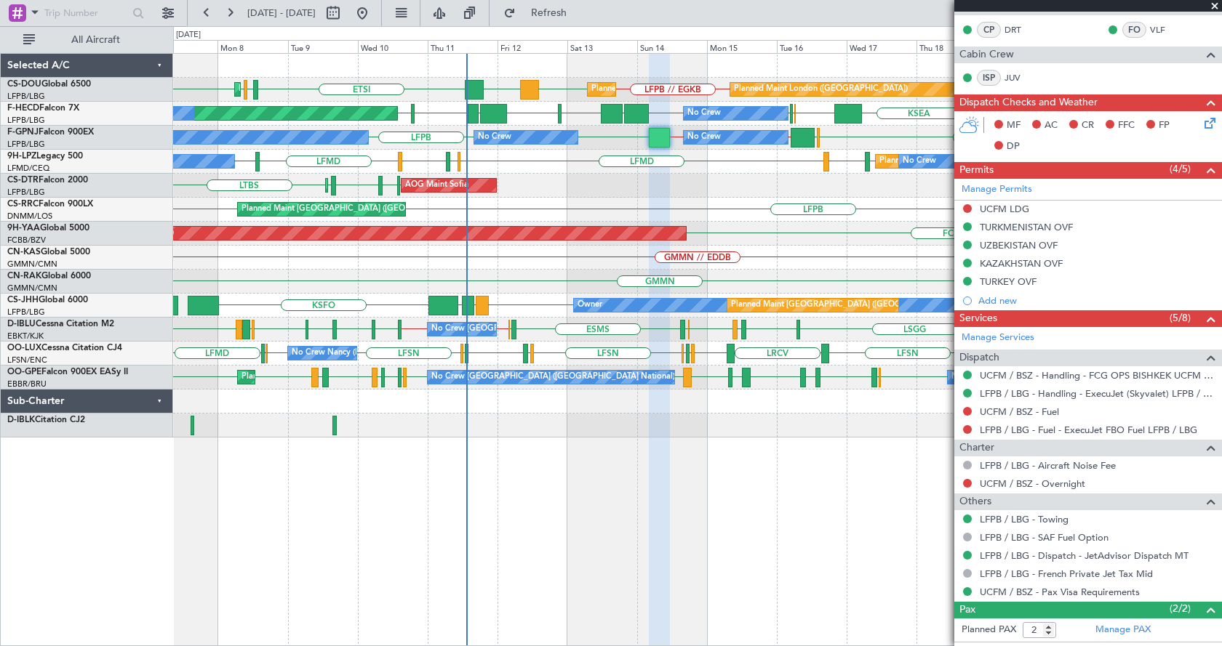
scroll to position [291, 0]
